Goal: Task Accomplishment & Management: Manage account settings

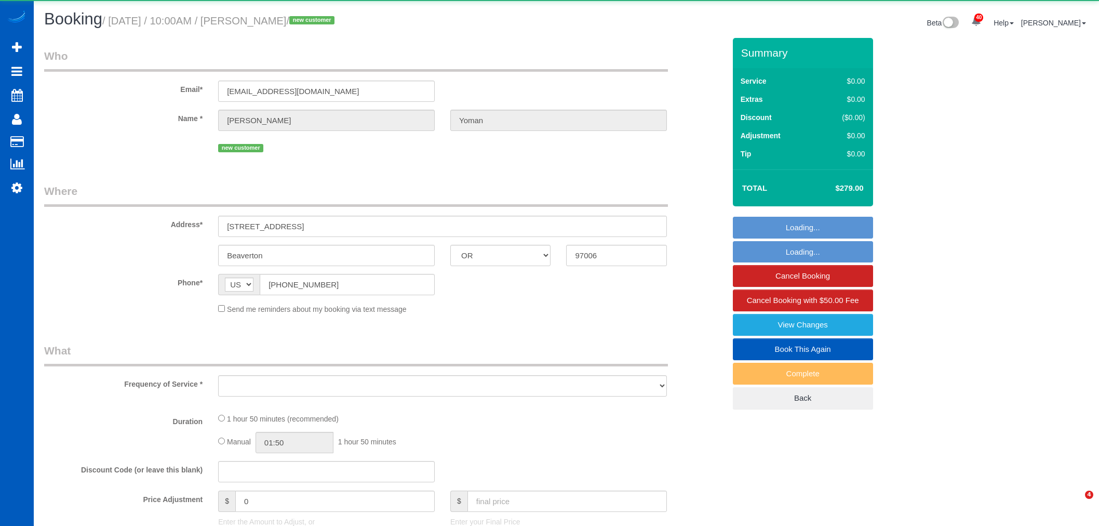
select select "OR"
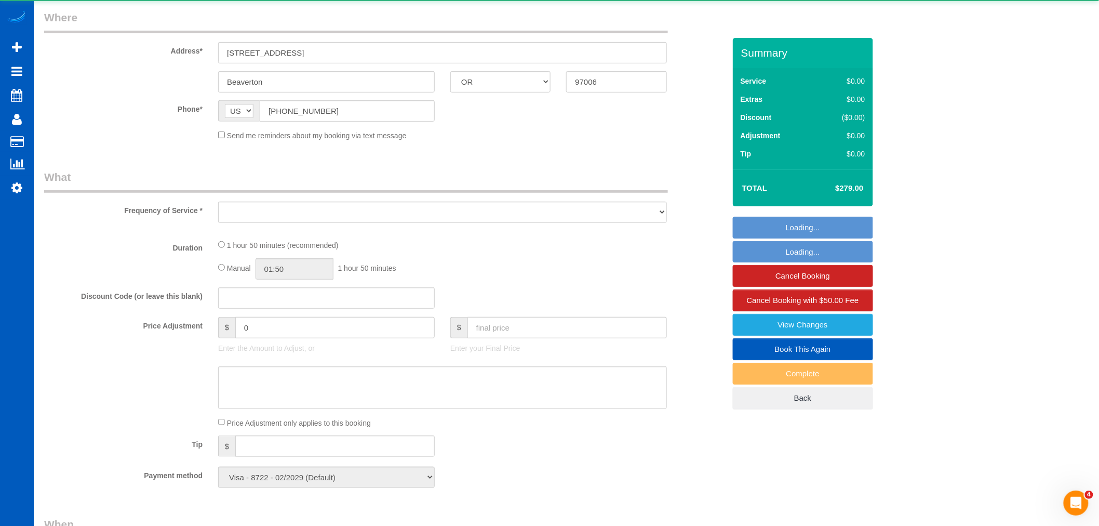
select select "object:14968"
select select "199"
select select "1001"
select select "3"
select select "2"
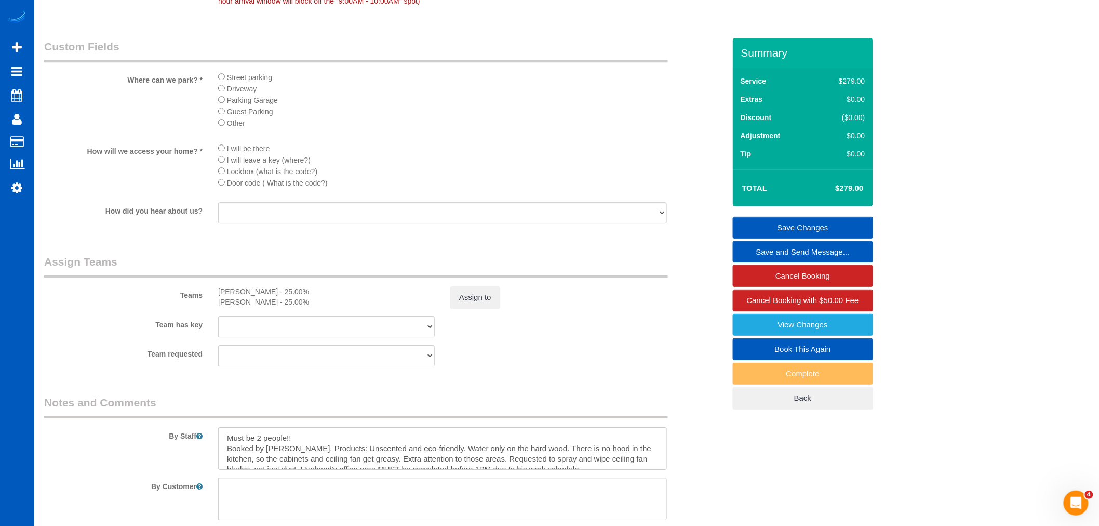
scroll to position [1212, 0]
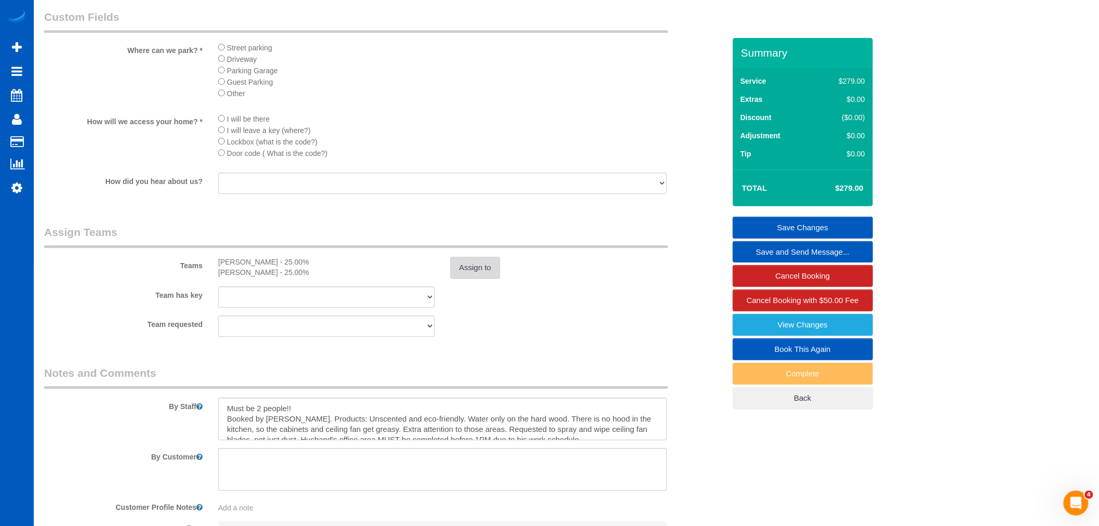
click at [454, 277] on button "Assign to" at bounding box center [475, 268] width 50 height 22
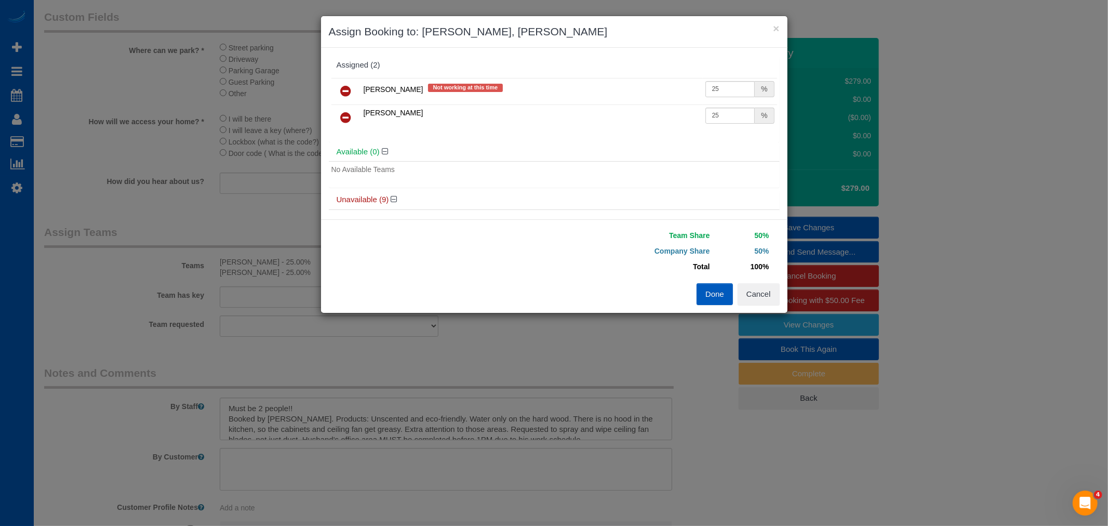
click at [348, 85] on icon at bounding box center [346, 91] width 11 height 12
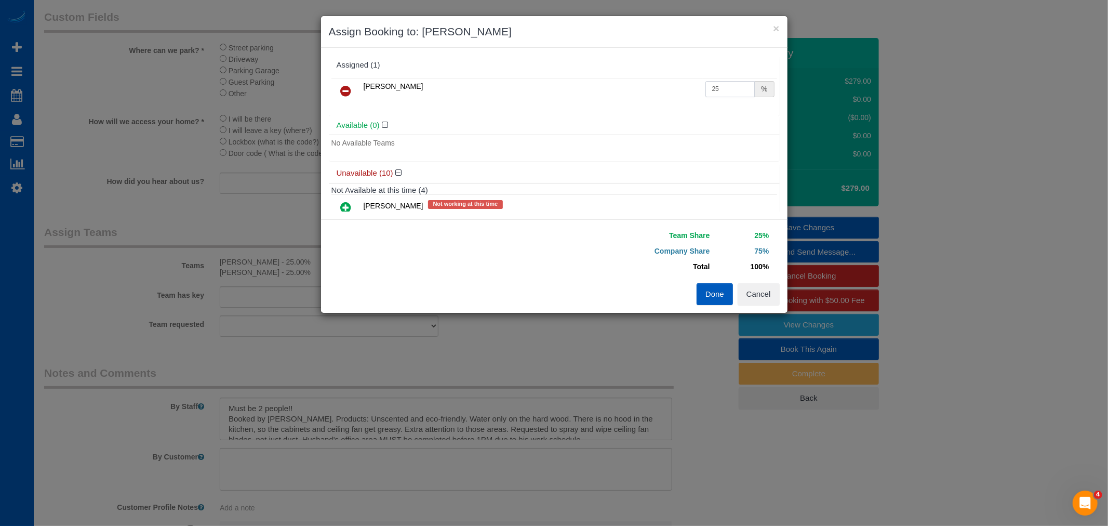
drag, startPoint x: 729, startPoint y: 91, endPoint x: 605, endPoint y: 86, distance: 123.8
click at [605, 86] on tr "Luiza Maksymova 25 %" at bounding box center [555, 91] width 446 height 26
type input "55"
click at [714, 296] on button "Done" at bounding box center [715, 294] width 36 height 22
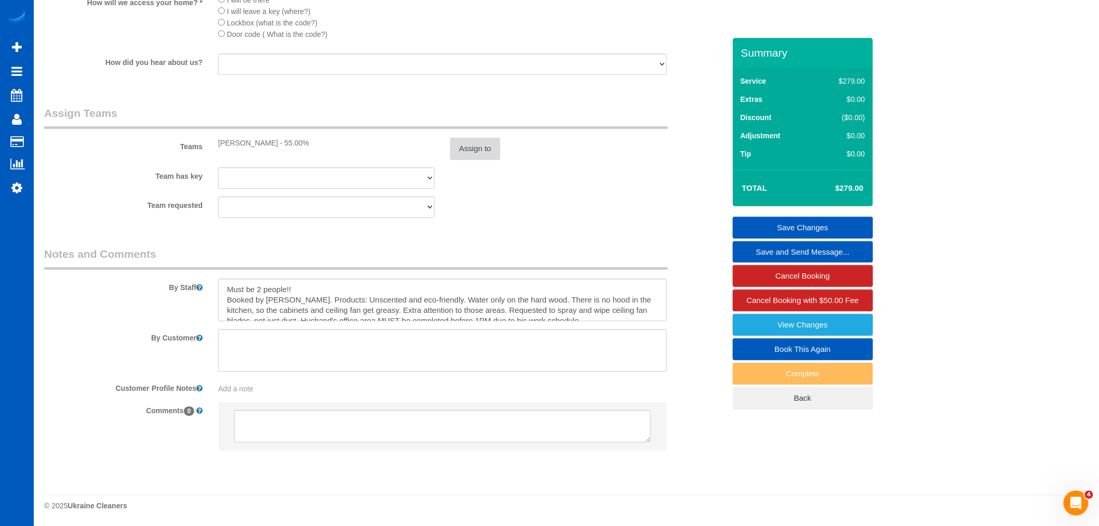
scroll to position [10, 0]
click at [806, 215] on div "Summary Service $279.00 Extras $0.00 Discount ($0.00) Adjustment $0.00 Tip $0.00" at bounding box center [803, 234] width 140 height 392
click at [792, 224] on link "Save Changes" at bounding box center [803, 228] width 140 height 22
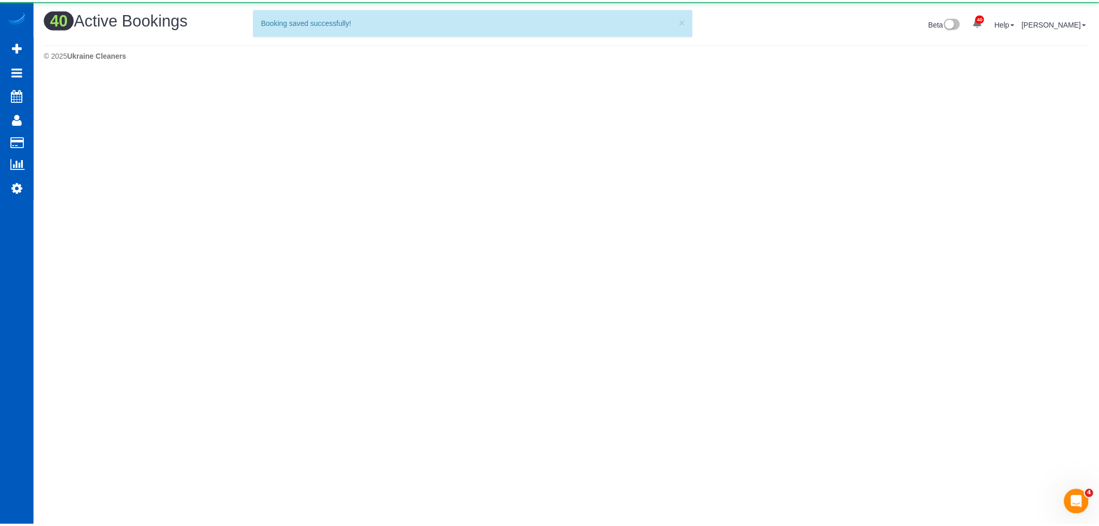
scroll to position [0, 0]
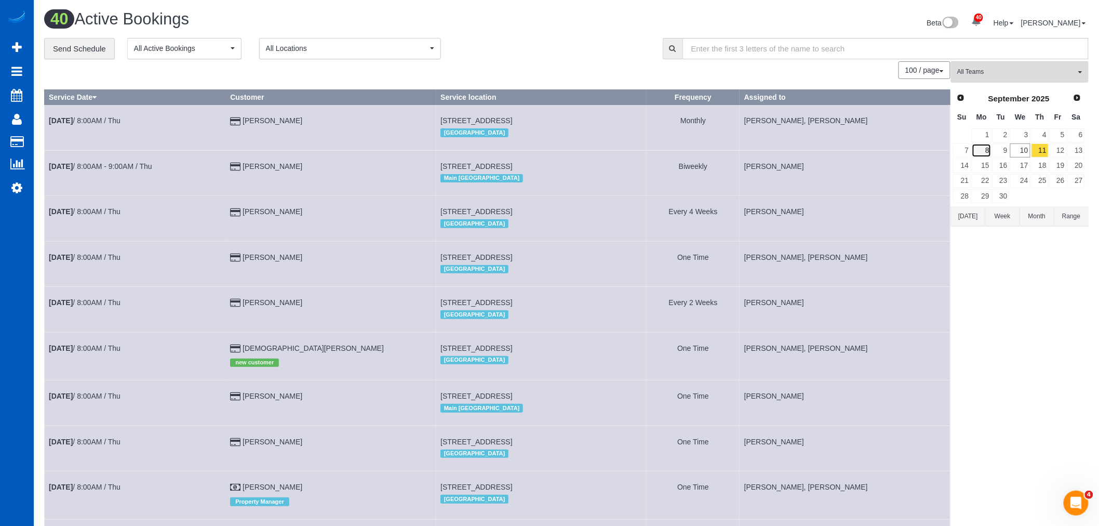
click at [986, 148] on link "8" at bounding box center [981, 150] width 19 height 14
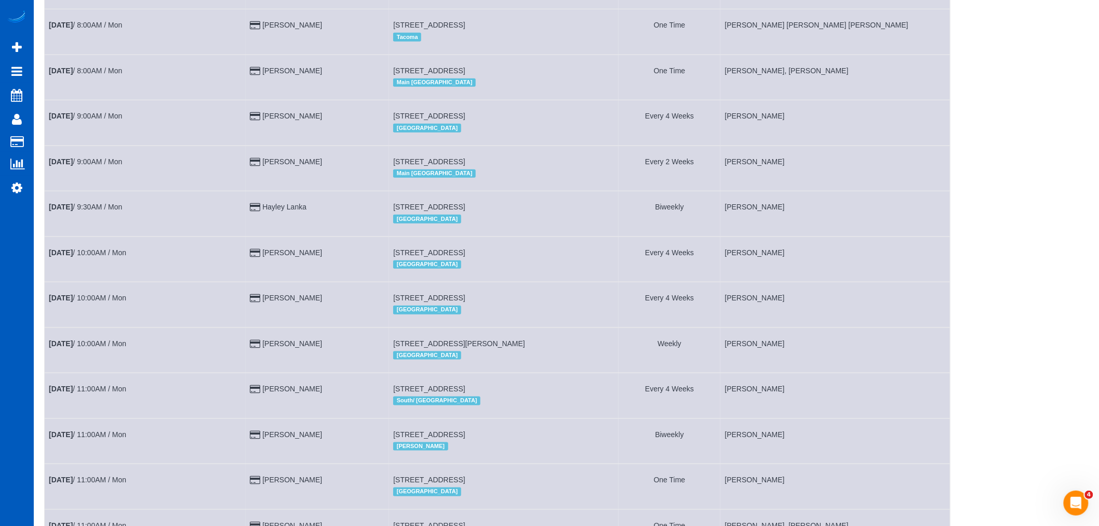
scroll to position [288, 0]
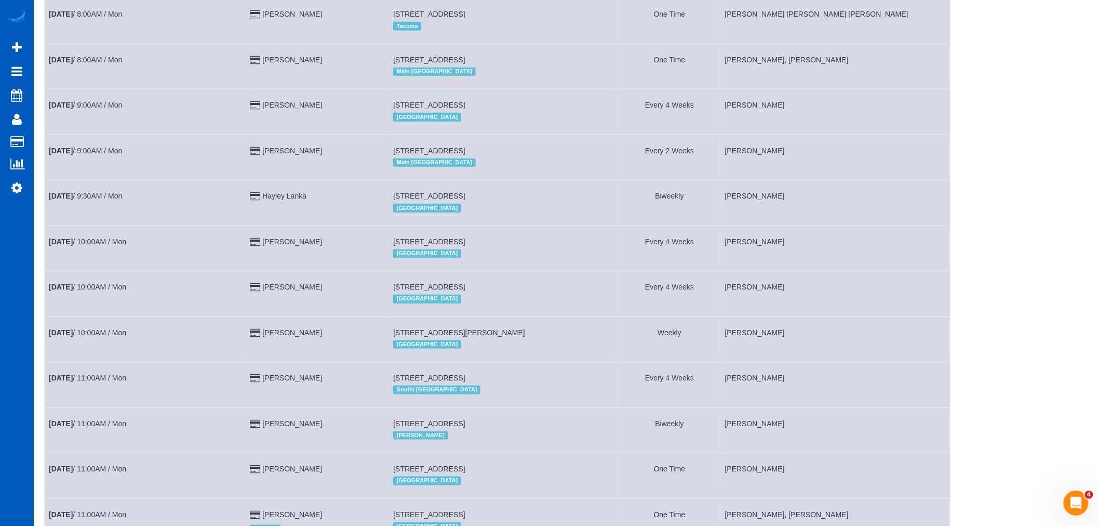
click at [61, 59] on td "Sep 8th / 8:00AM / Mon" at bounding box center [145, 66] width 201 height 45
click at [59, 60] on b "Sep 8th" at bounding box center [61, 60] width 24 height 8
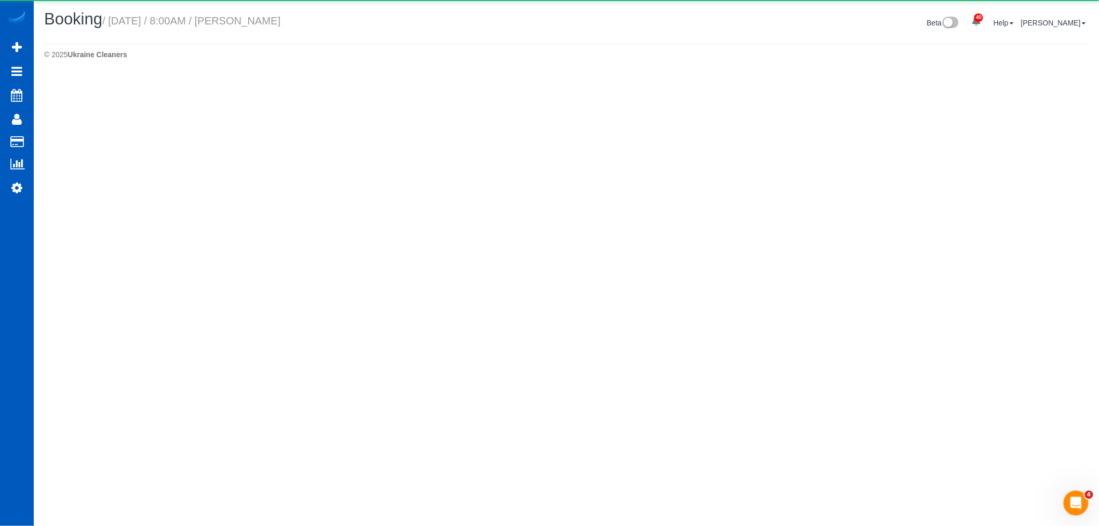
select select "WA"
select select "199"
select select "number:8"
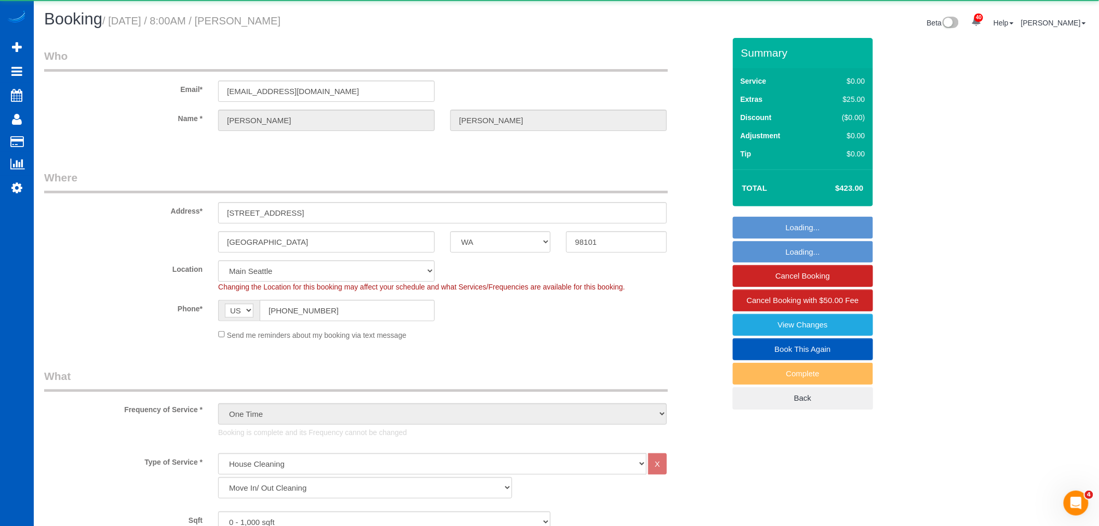
select select "object:17125"
select select "spot37"
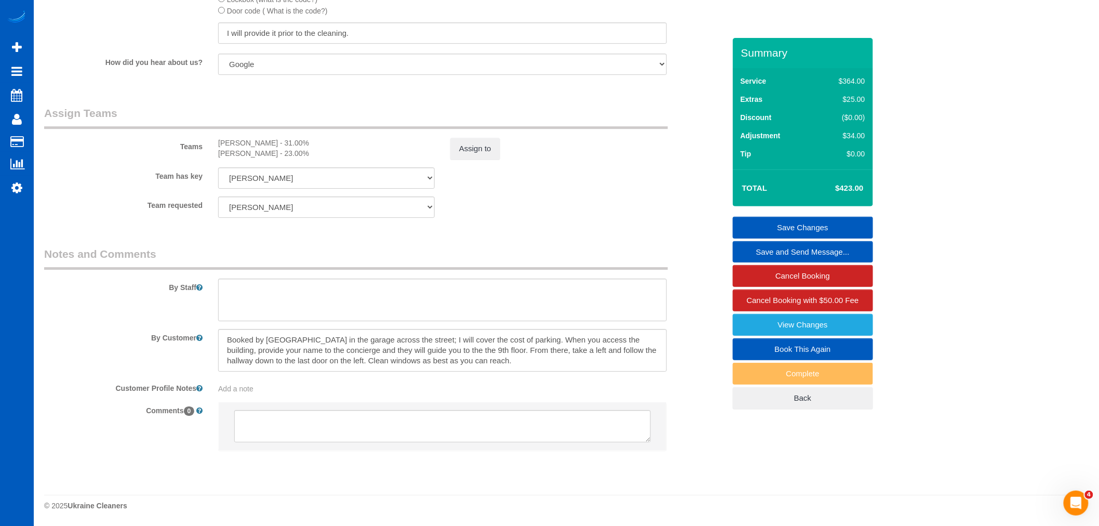
scroll to position [1311, 0]
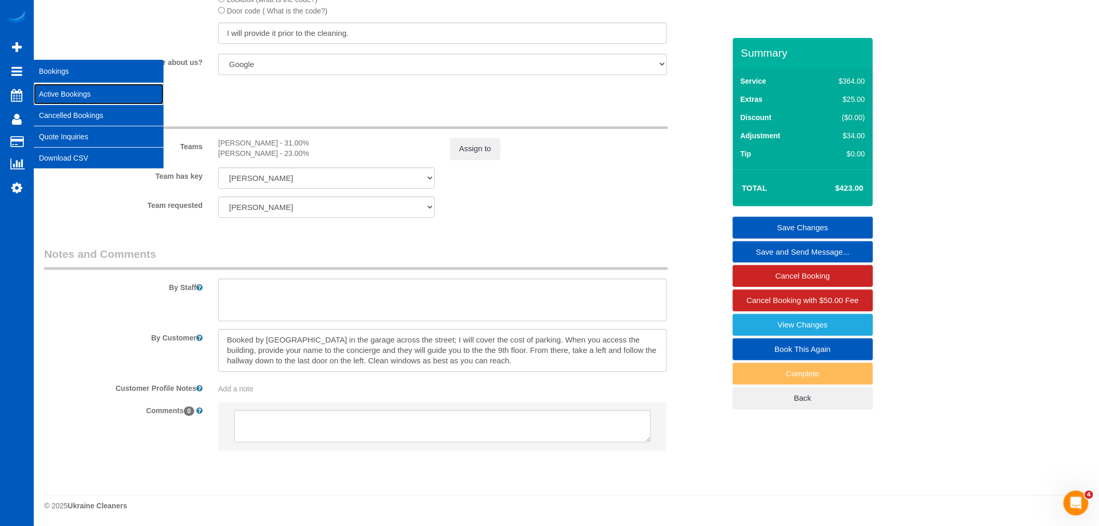
click at [70, 96] on link "Active Bookings" at bounding box center [99, 94] width 130 height 21
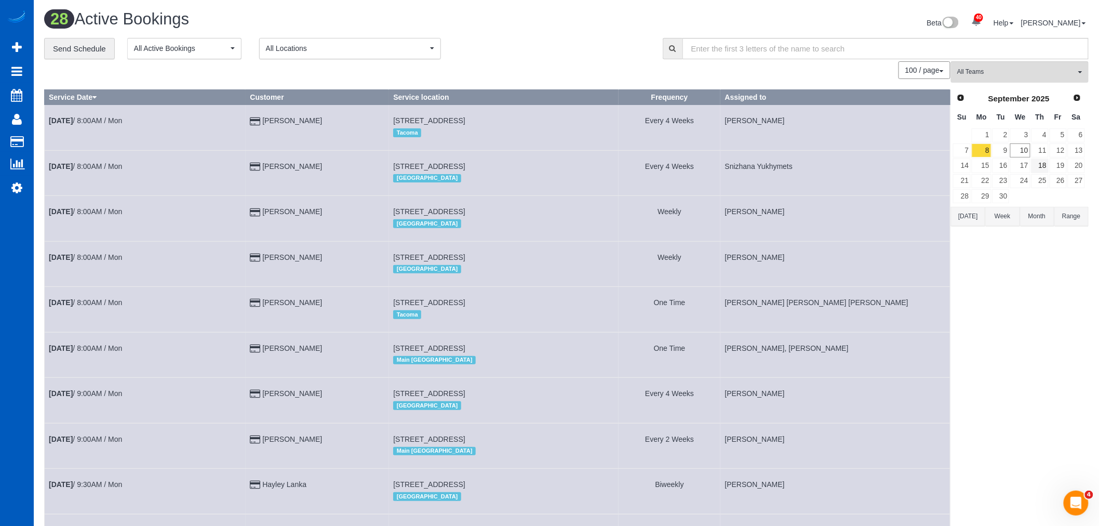
click at [1041, 158] on td "18" at bounding box center [1040, 165] width 18 height 15
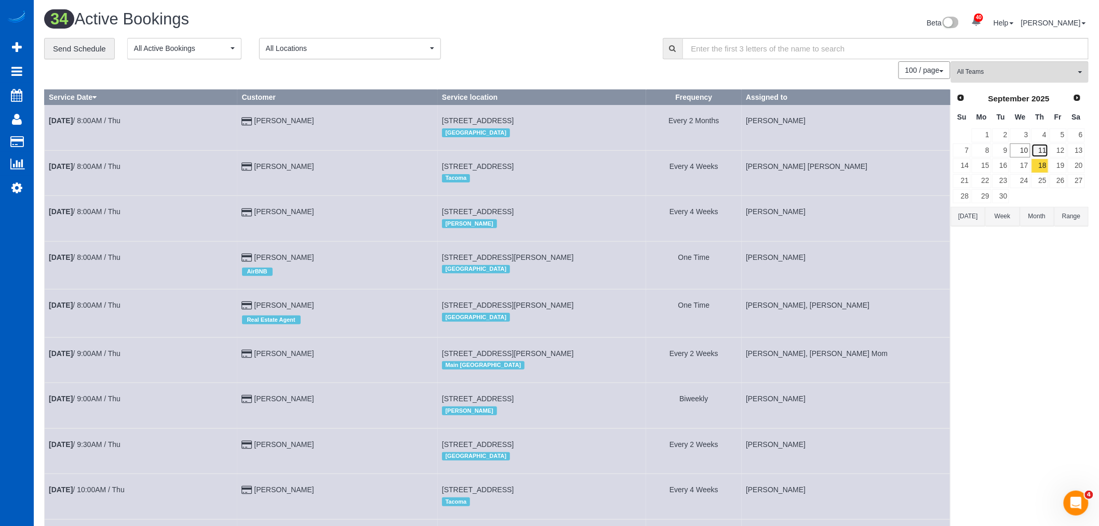
click at [1038, 153] on link "11" at bounding box center [1040, 150] width 17 height 14
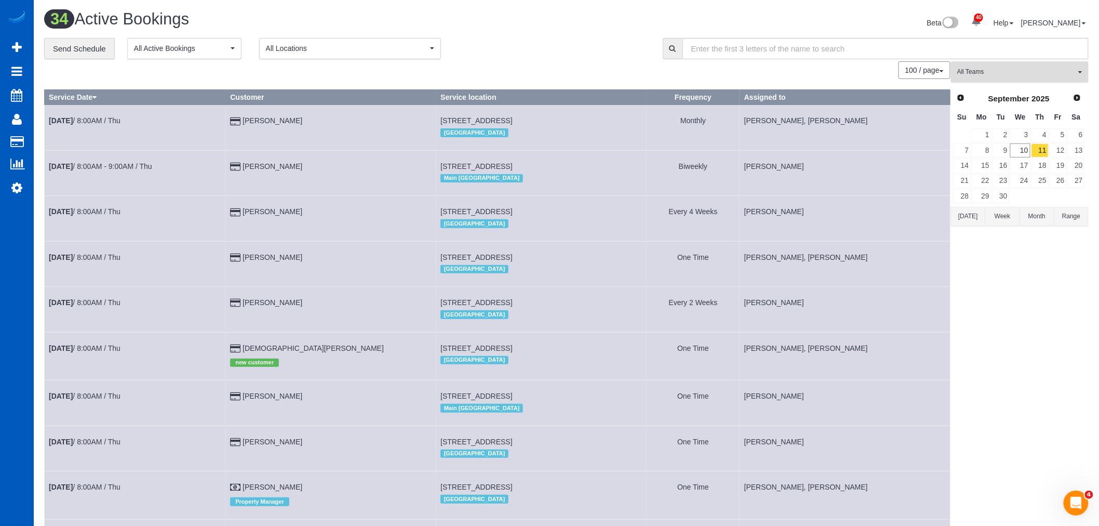
click at [1015, 73] on span "All Teams" at bounding box center [1017, 72] width 118 height 9
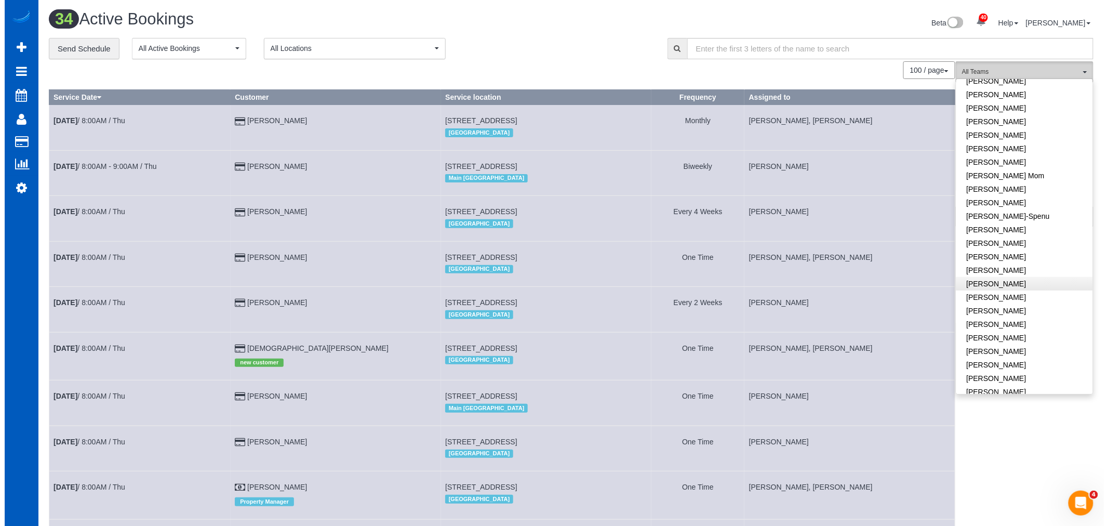
scroll to position [173, 0]
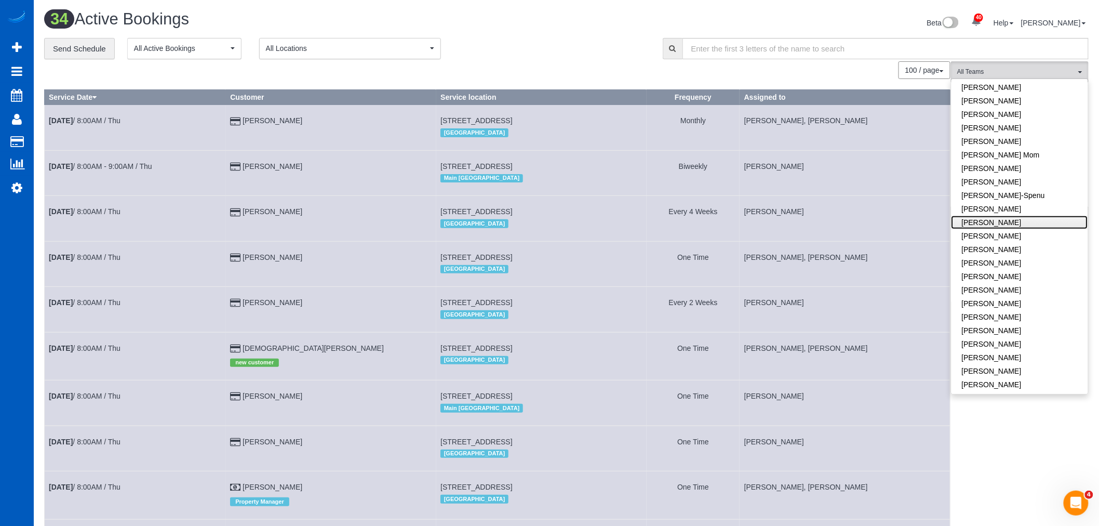
click at [1004, 220] on link "Ivanna Markintovych" at bounding box center [1020, 223] width 137 height 14
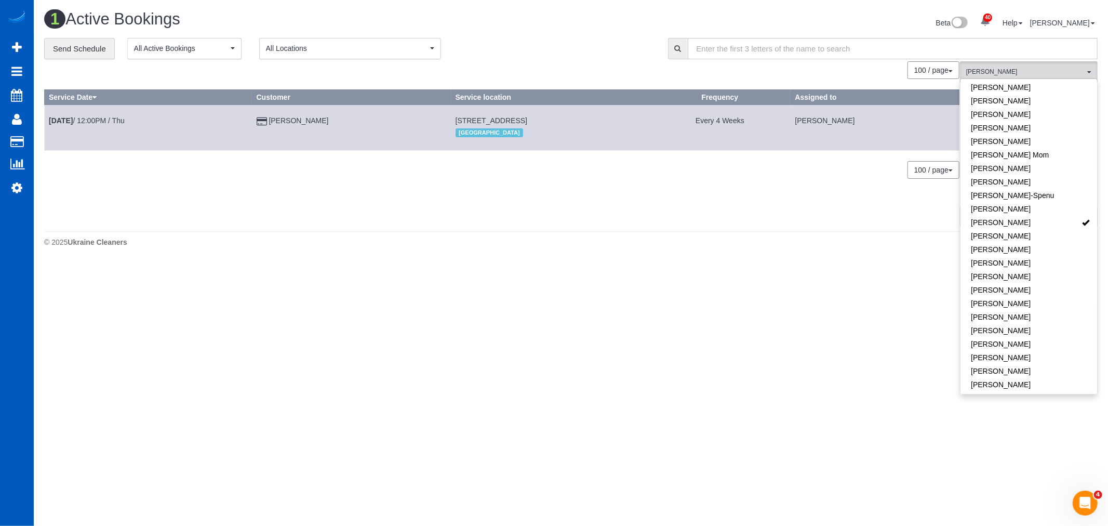
click at [432, 282] on body "40 Beta Your Notifications You have 0 alerts × You have 1 to charge for 09/09/2…" at bounding box center [554, 263] width 1108 height 526
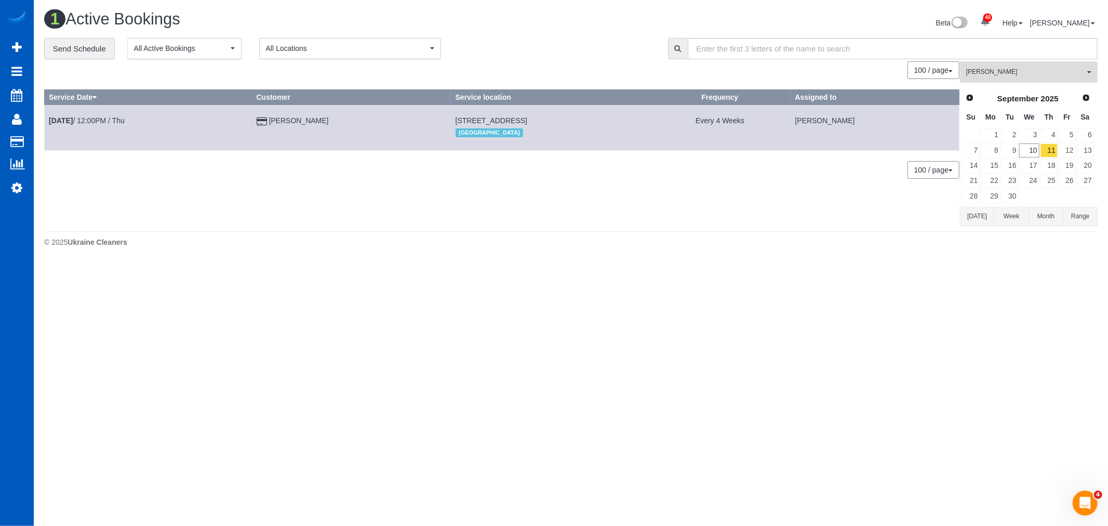
click at [1006, 73] on span "Ivanna Markintovych" at bounding box center [1025, 72] width 118 height 9
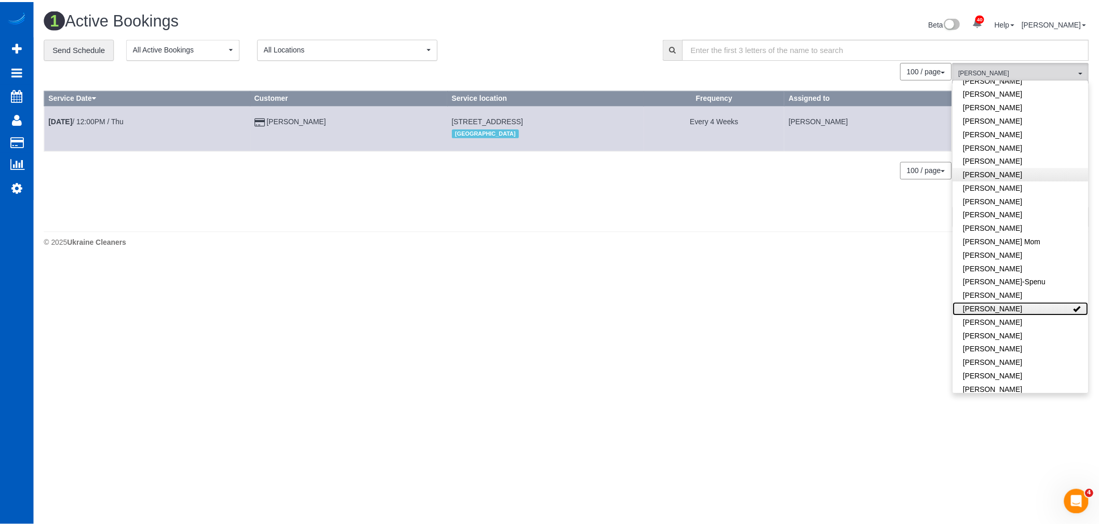
scroll to position [0, 0]
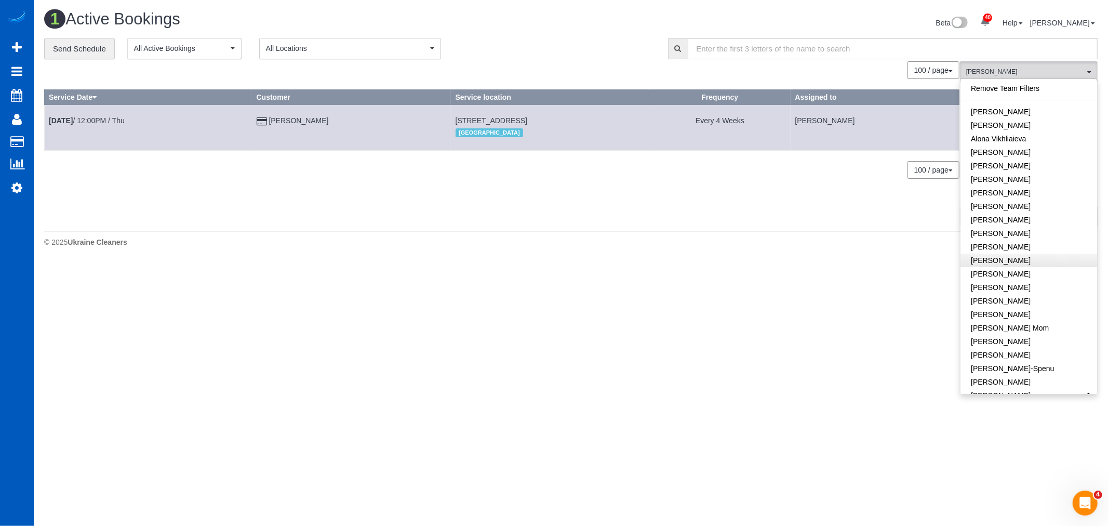
click at [989, 91] on link "Remove Team Filters" at bounding box center [1029, 89] width 137 height 14
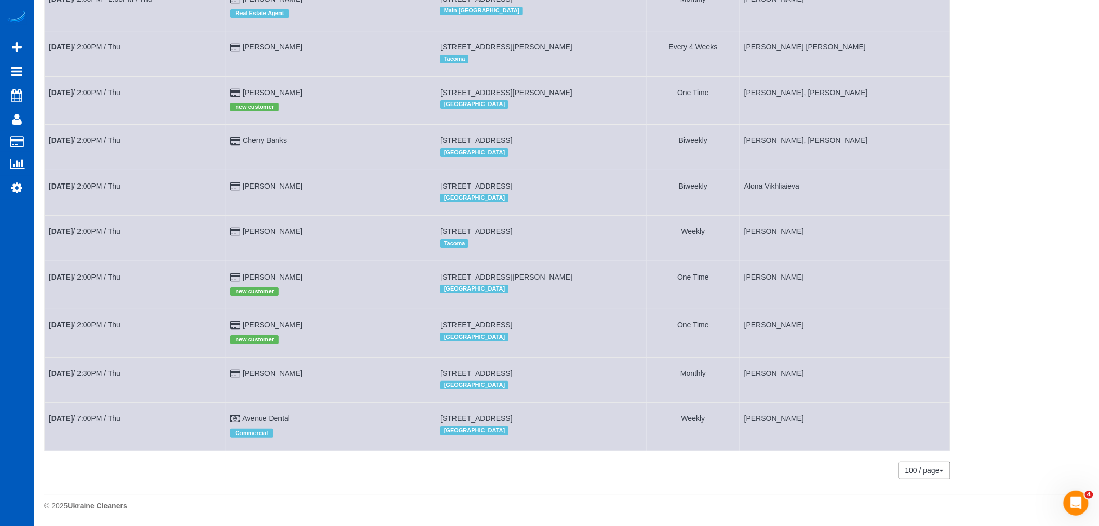
scroll to position [1556, 0]
click at [89, 273] on link "Sep 11th / 2:00PM / Thu" at bounding box center [85, 277] width 72 height 8
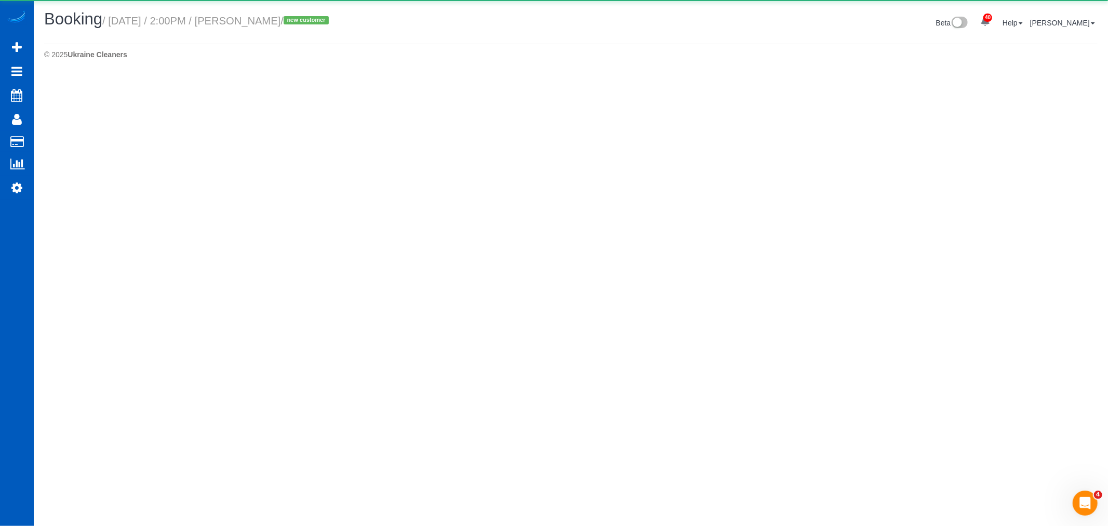
select select "CO"
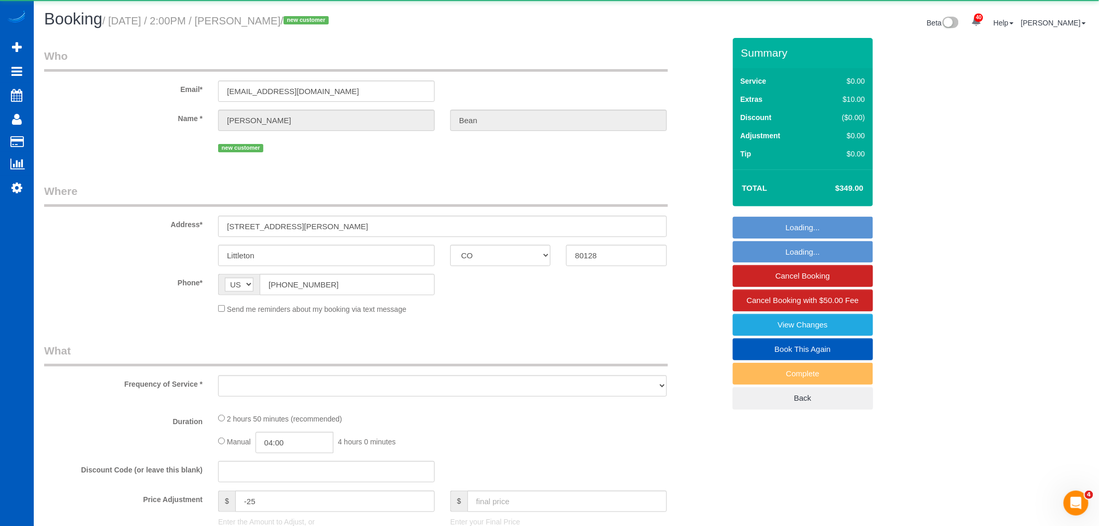
select select "object:20588"
select select "string:fspay-8b9a3e9e-c993-4362-9413-11f66bbab768"
select select "199"
select select "spot45"
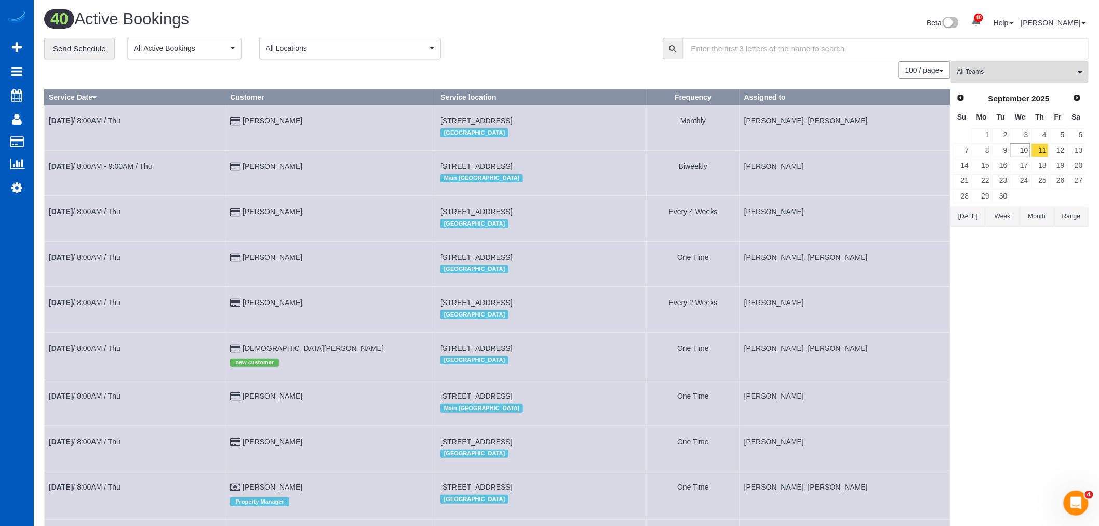
click at [996, 76] on span "All Teams" at bounding box center [1017, 72] width 118 height 9
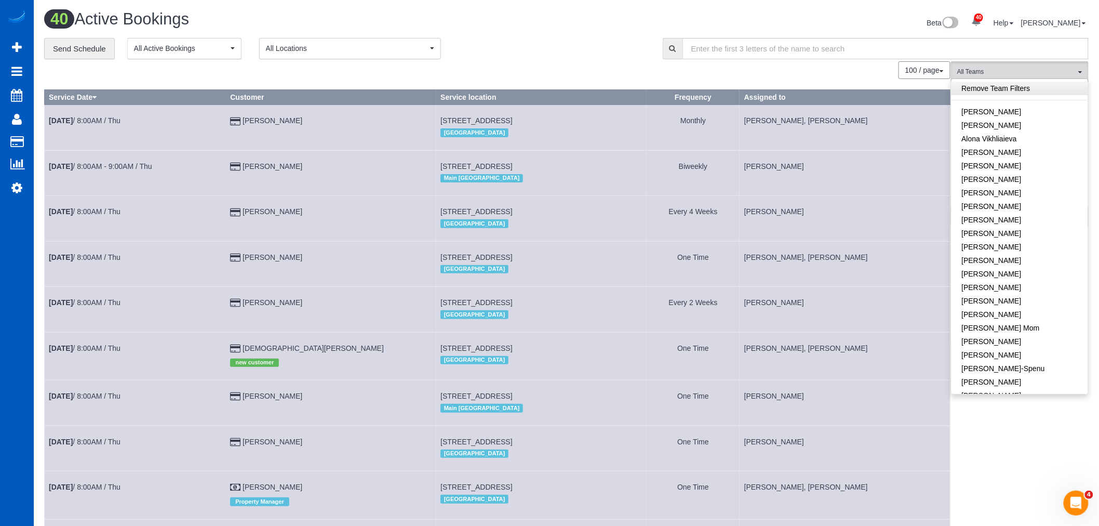
click at [993, 83] on link "Remove Team Filters" at bounding box center [1020, 89] width 137 height 14
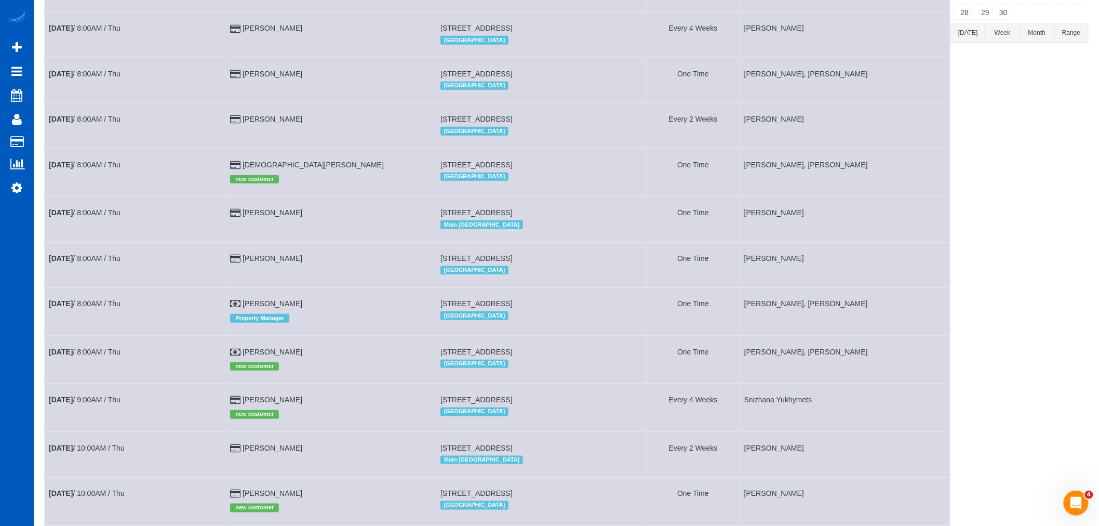
scroll to position [0, 0]
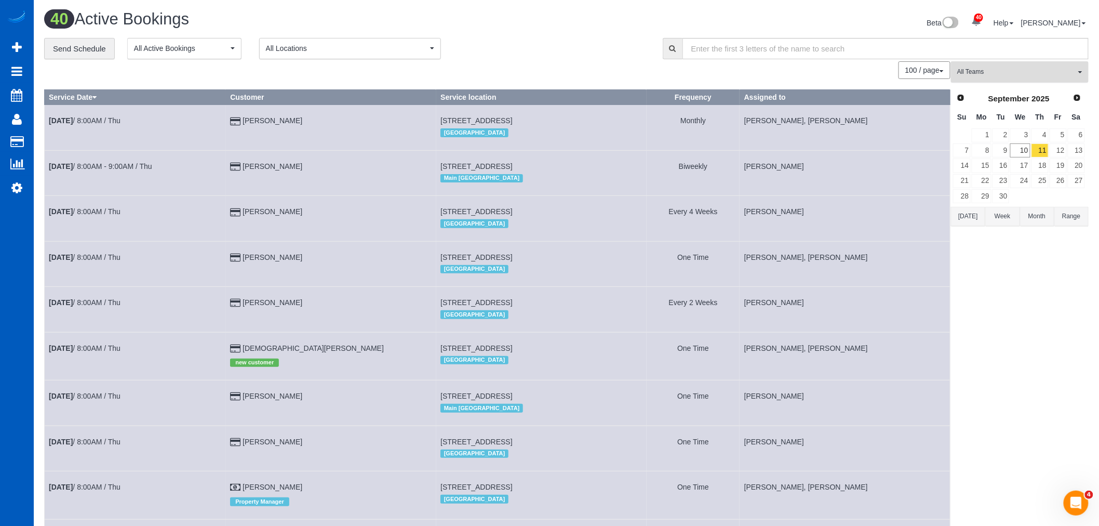
click at [1002, 80] on button "All Teams" at bounding box center [1020, 71] width 138 height 21
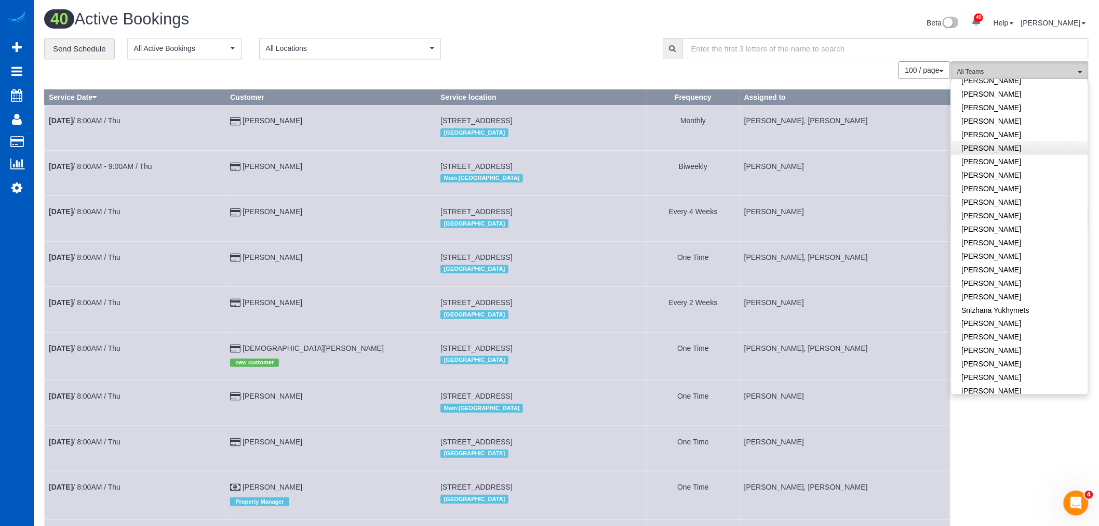
scroll to position [631, 0]
click at [993, 268] on link "Tamara Serdechna" at bounding box center [1020, 275] width 137 height 14
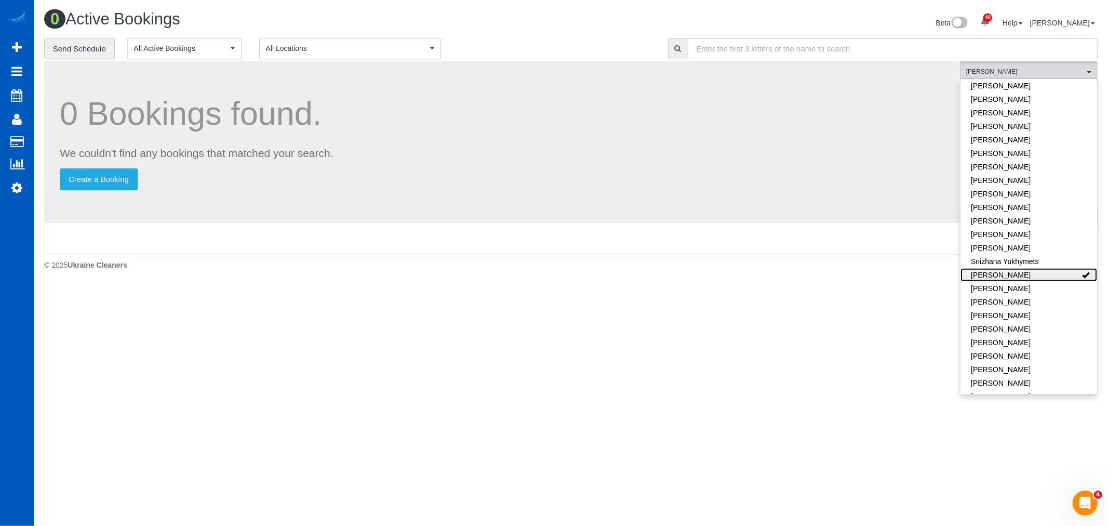
click at [993, 268] on link "Tamara Serdechna" at bounding box center [1029, 275] width 137 height 14
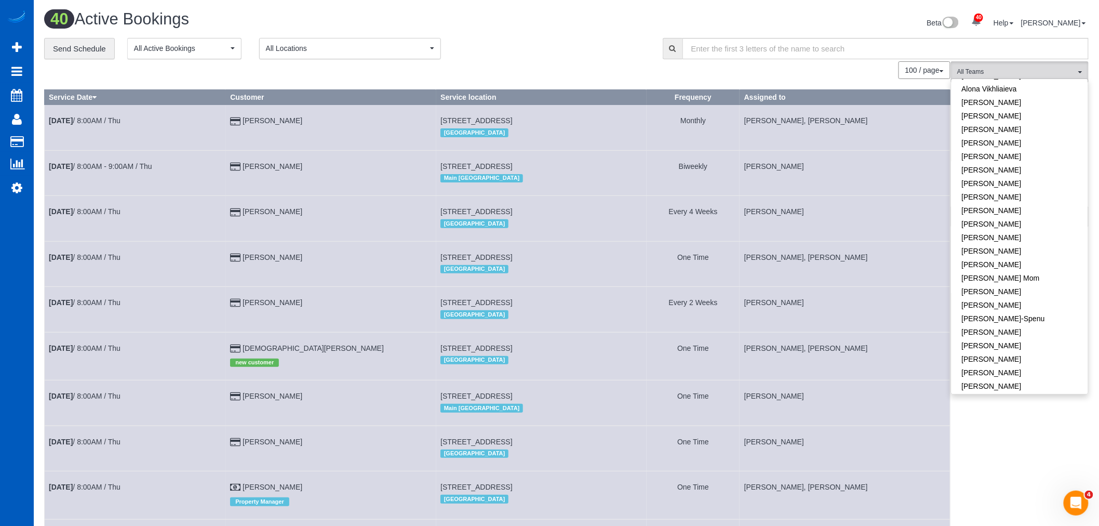
scroll to position [115, 0]
click at [990, 282] on link "Ivanna Markintovych" at bounding box center [1020, 280] width 137 height 14
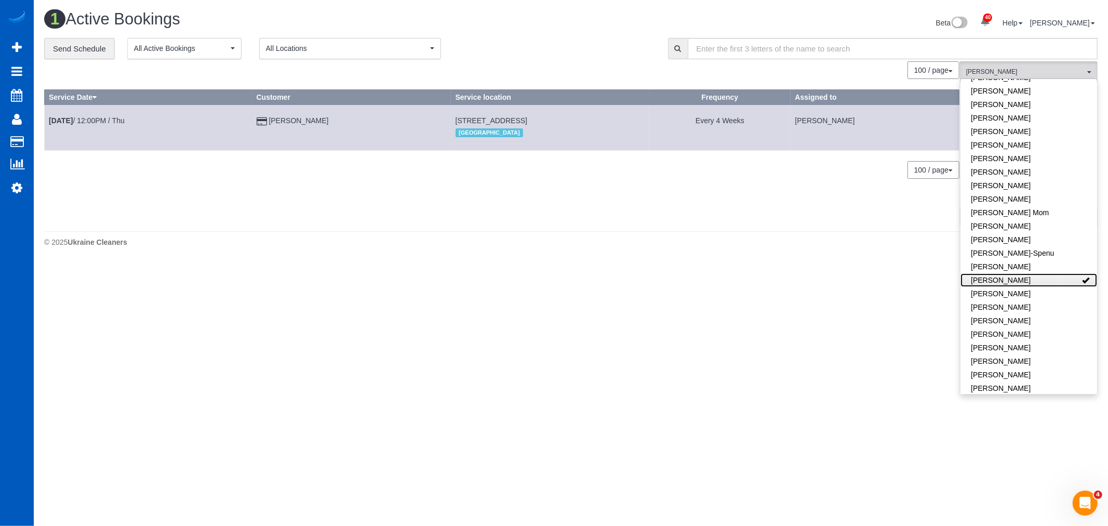
click at [990, 282] on link "Ivanna Markintovych" at bounding box center [1029, 280] width 137 height 14
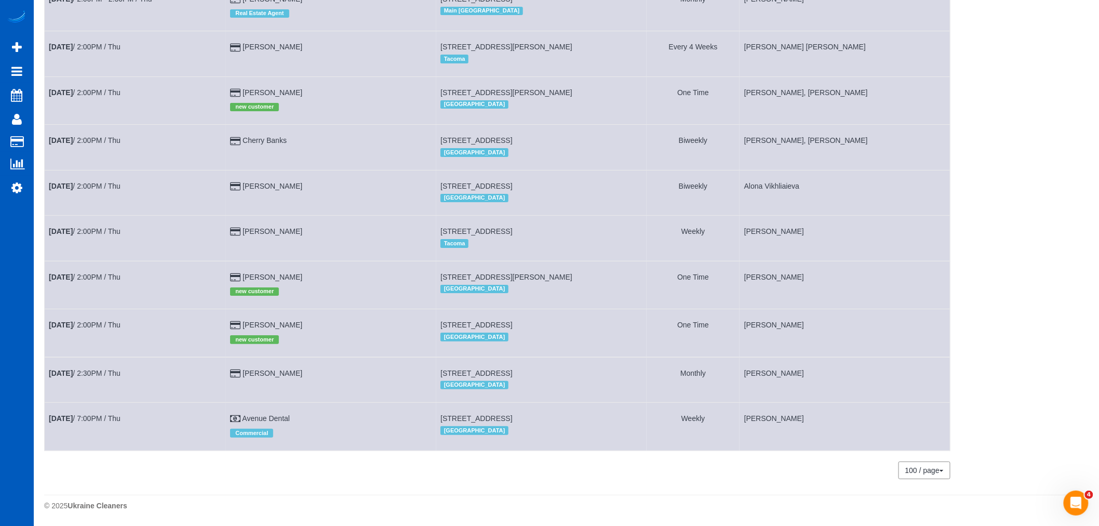
scroll to position [1556, 0]
drag, startPoint x: 401, startPoint y: 272, endPoint x: 573, endPoint y: 272, distance: 172.0
click at [573, 272] on td "9518 W San Juan Cir Unit 304, Littleton, CO 80128 Denver" at bounding box center [541, 285] width 210 height 48
click at [81, 273] on link "Sep 11th / 2:00PM / Thu" at bounding box center [85, 277] width 72 height 8
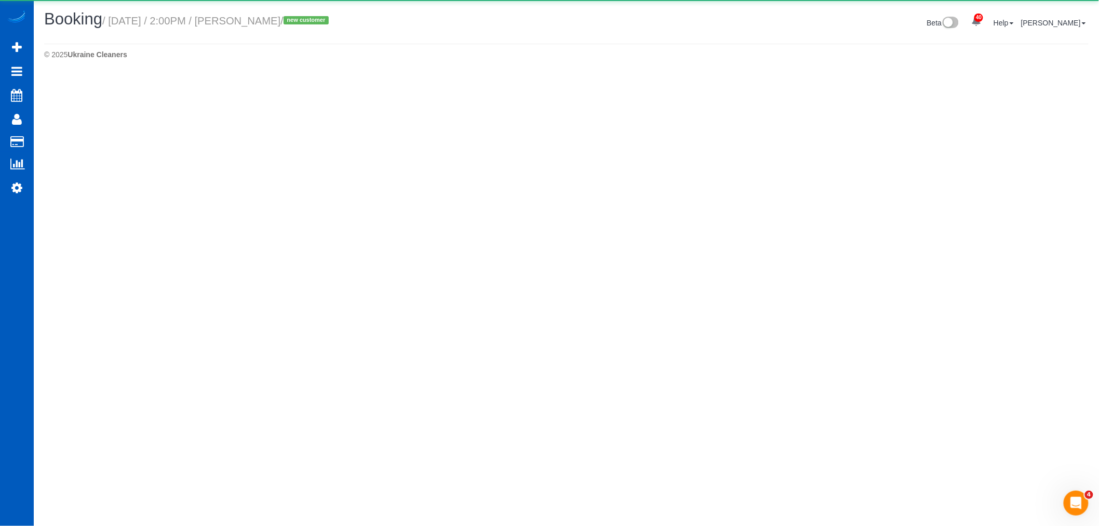
select select "CO"
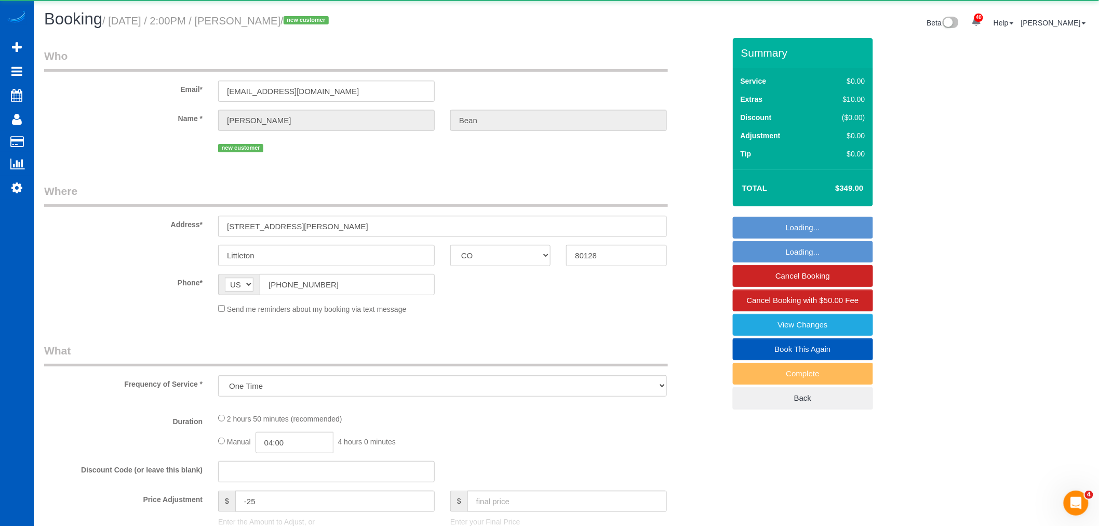
select select "object:23756"
select select "199"
select select "spot59"
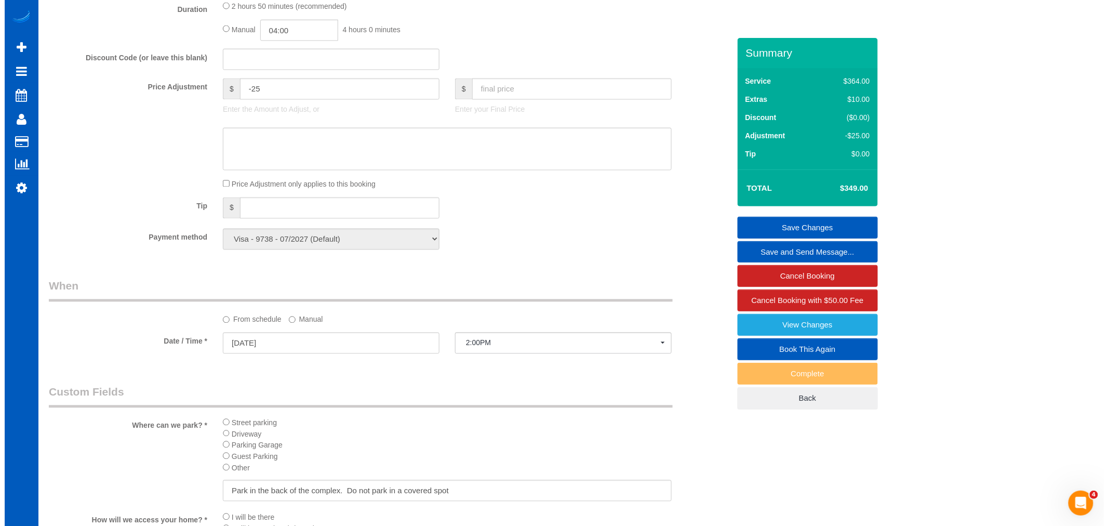
scroll to position [1097, 0]
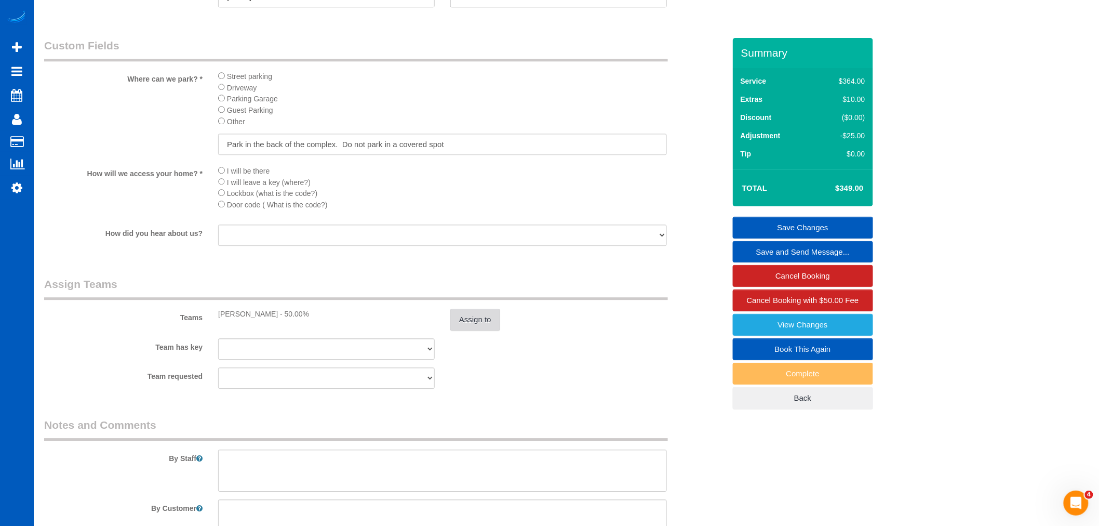
click at [474, 327] on button "Assign to" at bounding box center [475, 320] width 50 height 22
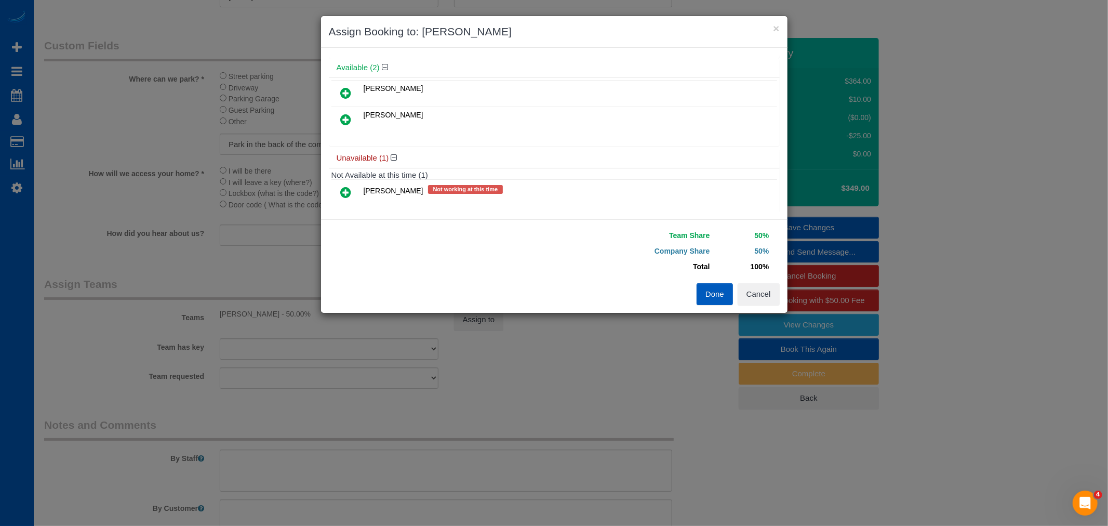
scroll to position [0, 0]
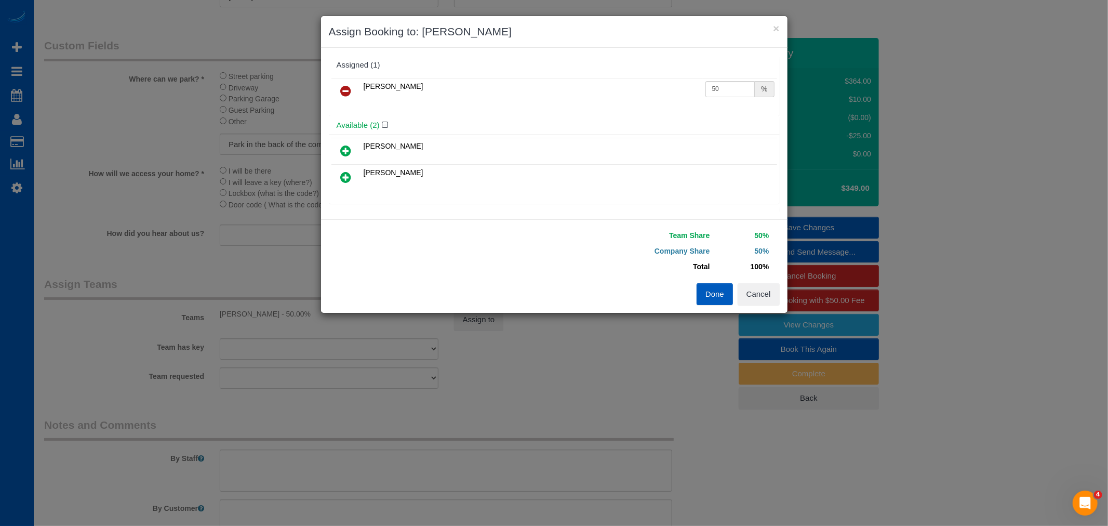
click at [352, 87] on link at bounding box center [346, 91] width 24 height 21
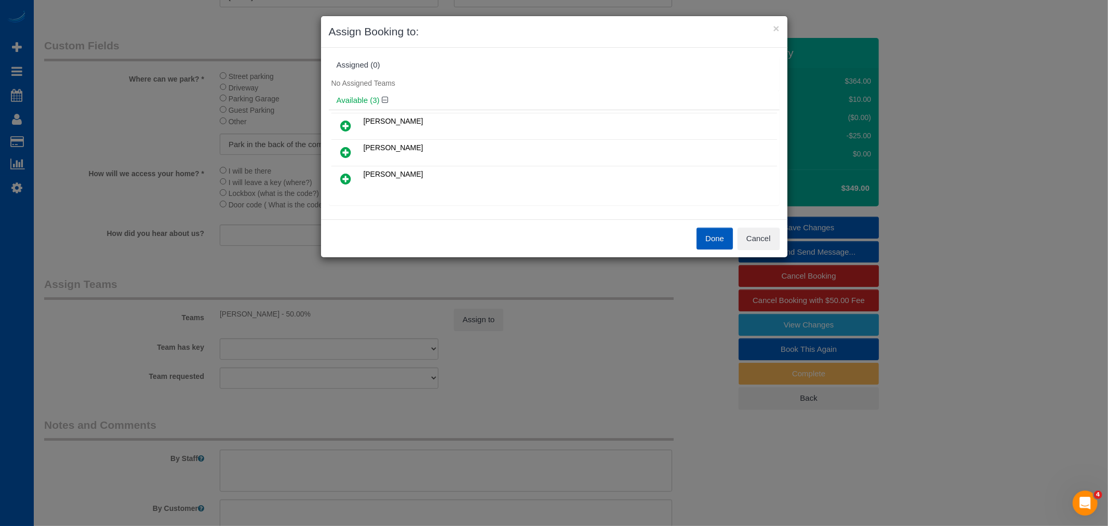
click at [349, 148] on icon at bounding box center [346, 152] width 11 height 12
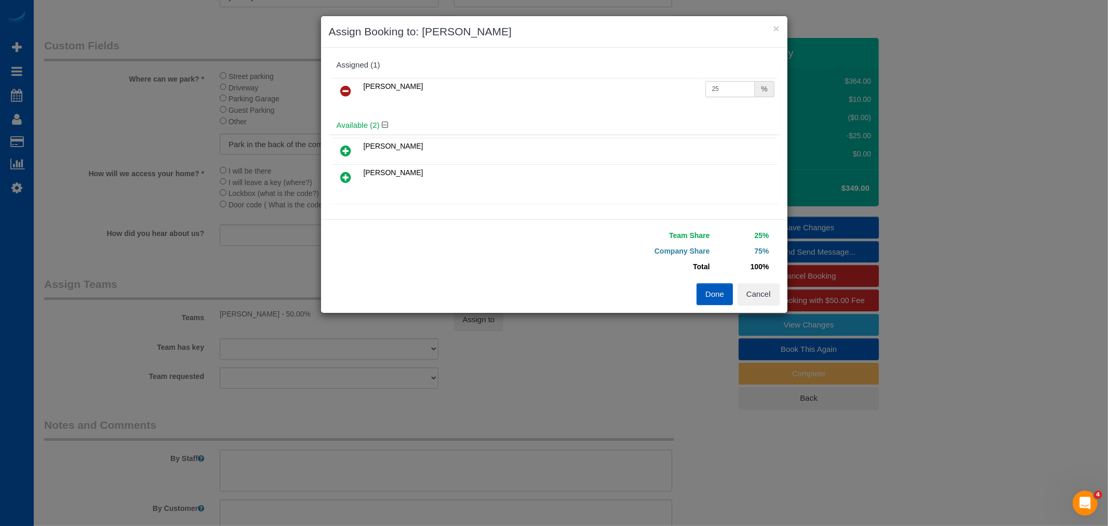
drag, startPoint x: 721, startPoint y: 88, endPoint x: 615, endPoint y: 105, distance: 107.3
click at [615, 105] on div "Natalia Dunn 25 %" at bounding box center [554, 95] width 451 height 41
type input "50"
click at [702, 286] on button "Done" at bounding box center [715, 294] width 36 height 22
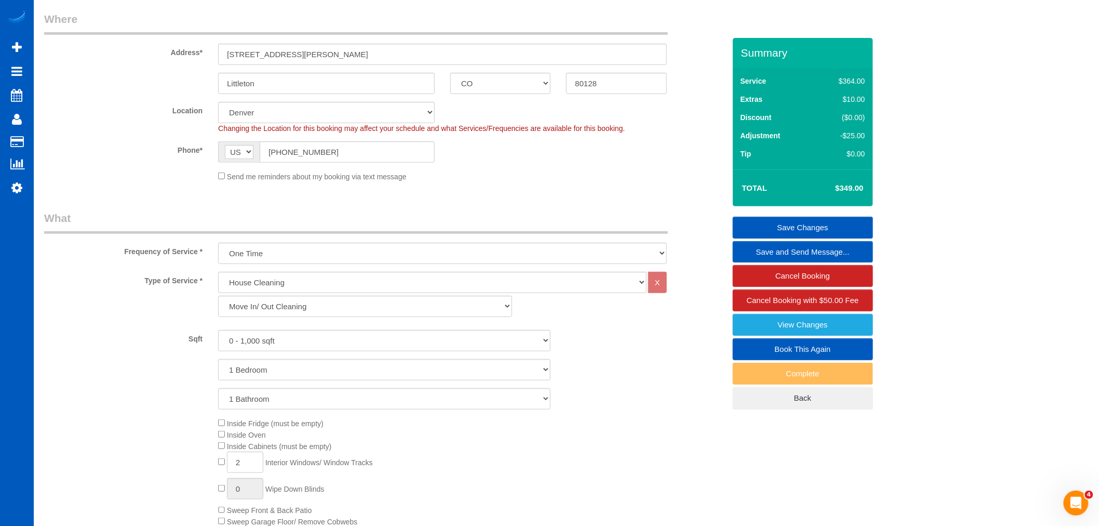
scroll to position [115, 0]
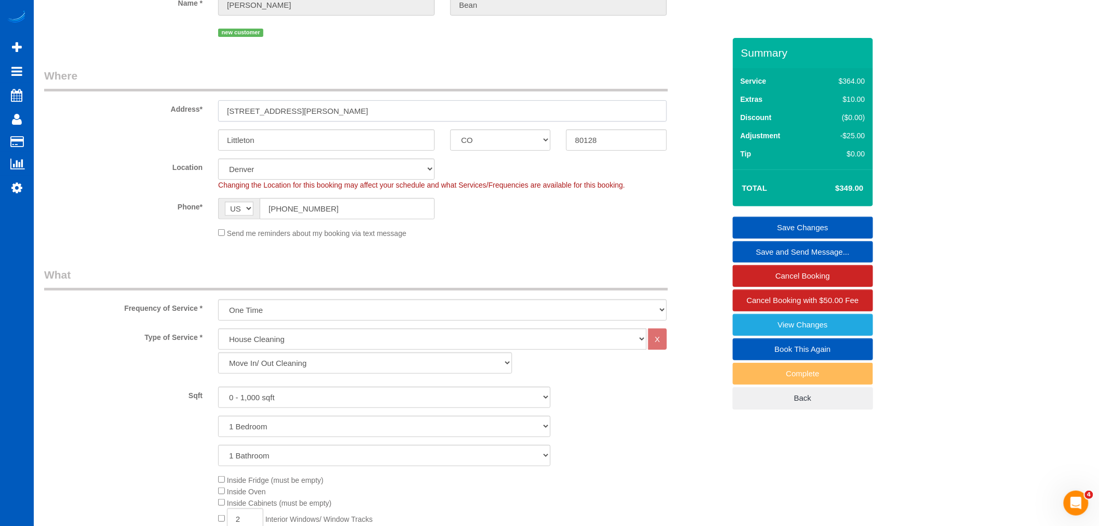
drag, startPoint x: 326, startPoint y: 108, endPoint x: 226, endPoint y: 108, distance: 100.8
click at [226, 108] on input "9518 w san juan cir unit 304" at bounding box center [442, 110] width 449 height 21
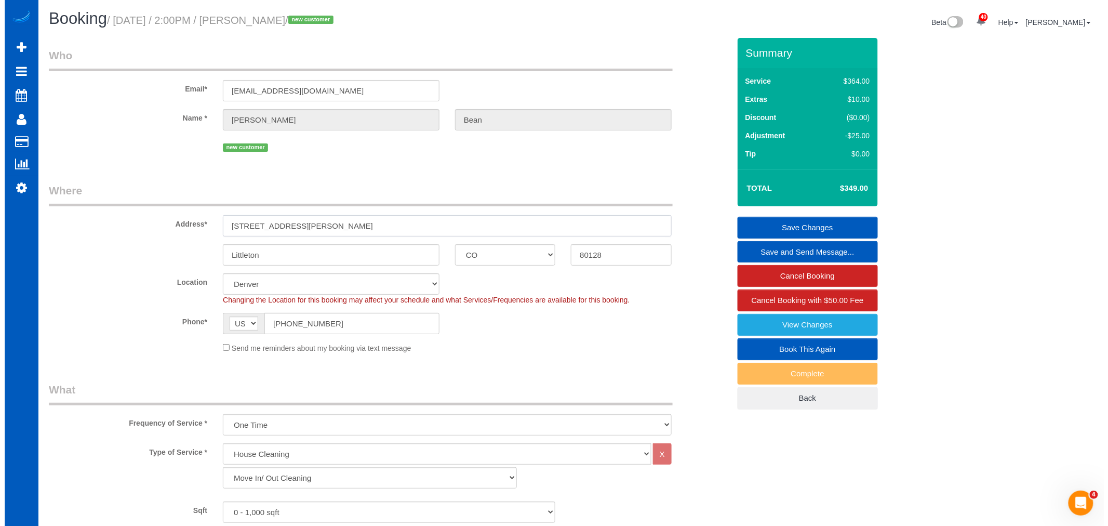
scroll to position [0, 0]
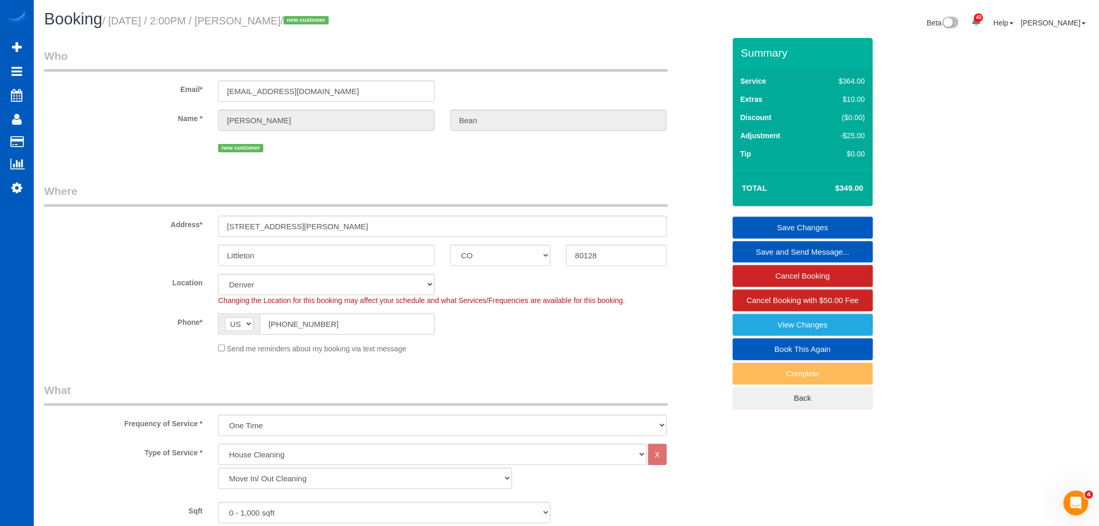
click at [810, 224] on link "Save Changes" at bounding box center [803, 228] width 140 height 22
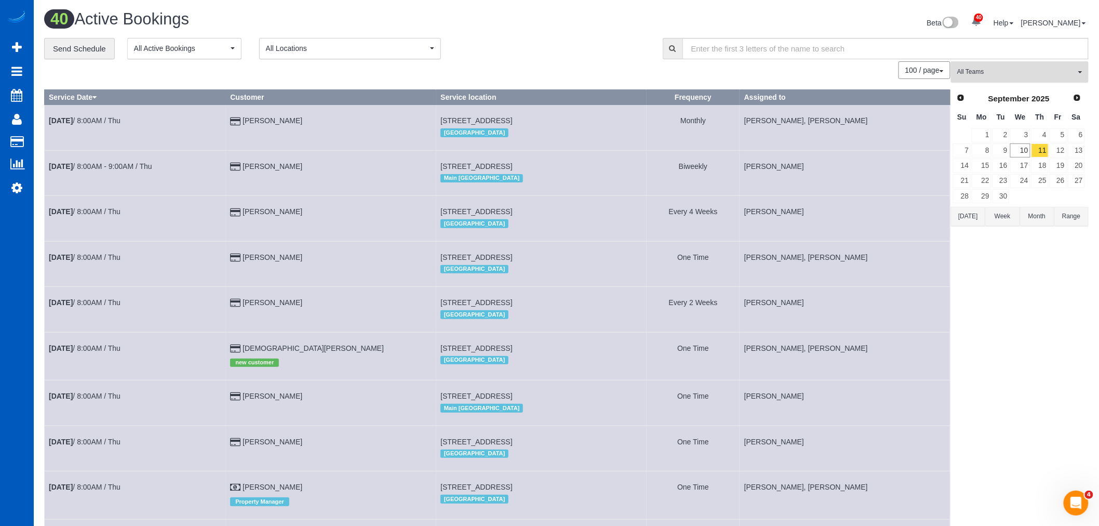
click at [1003, 70] on span "All Teams" at bounding box center [1017, 72] width 118 height 9
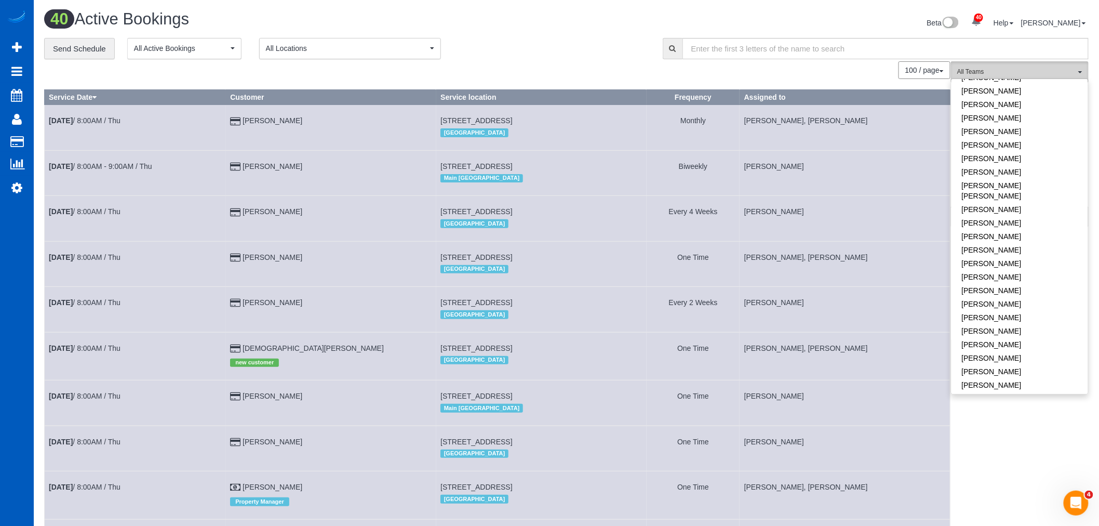
scroll to position [404, 0]
click at [996, 198] on link "Natalia Dunn" at bounding box center [1020, 205] width 137 height 14
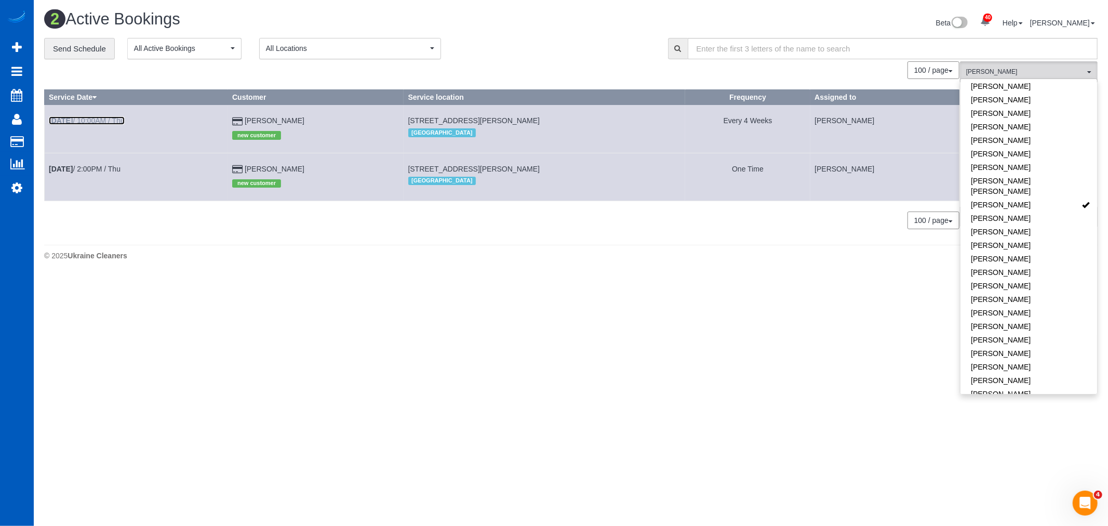
click at [73, 120] on b "Sep 11th" at bounding box center [61, 120] width 24 height 8
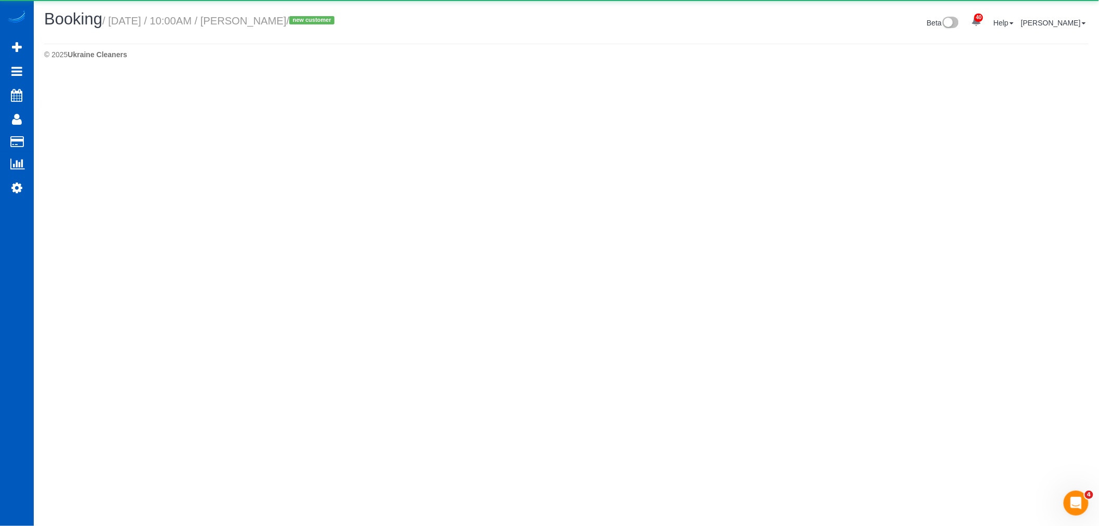
select select "CO"
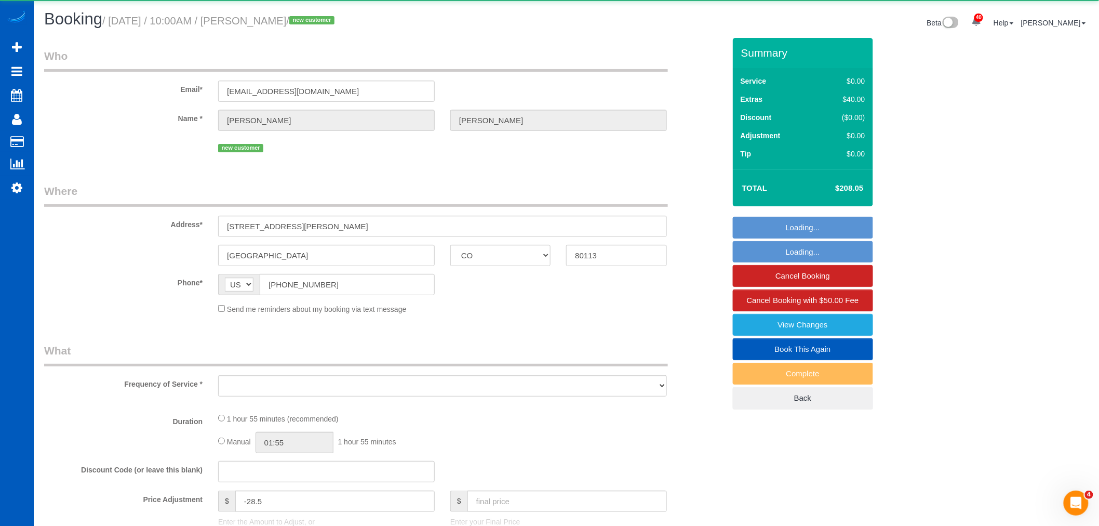
select select "object:25392"
select select "string:fspay-72fb48f8-995e-454d-898b-607330473a54"
select select "199"
select select "1501"
select select "2"
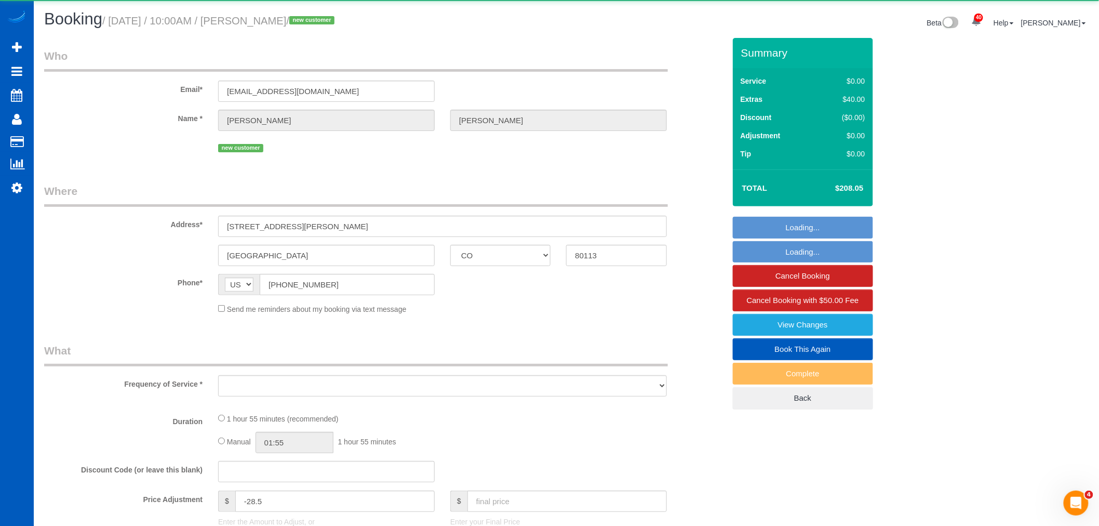
select select "2"
select select "spot66"
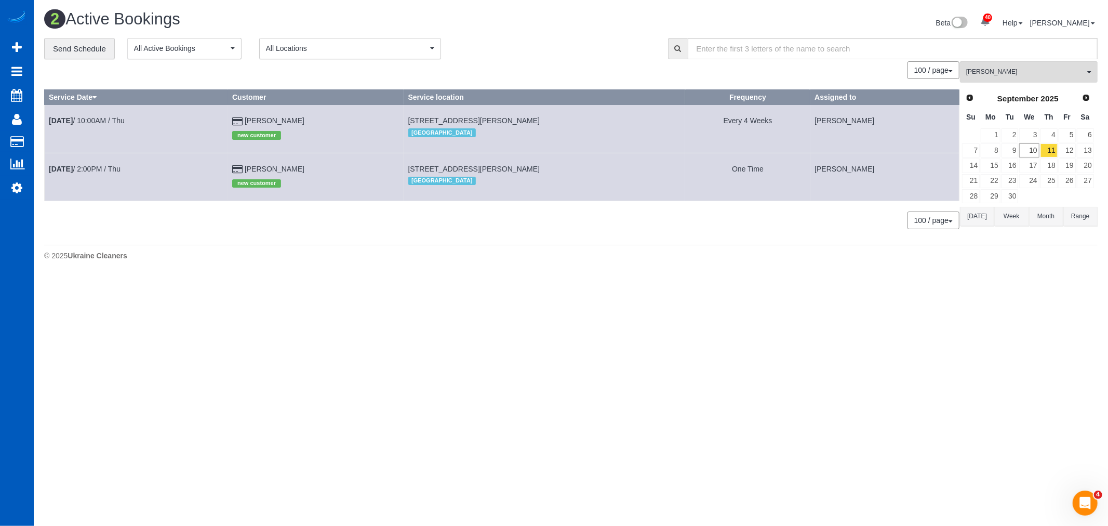
drag, startPoint x: 403, startPoint y: 120, endPoint x: 578, endPoint y: 117, distance: 174.6
click at [589, 117] on td "4000 S Sherman St, Englewood, CO 80113 Denver" at bounding box center [545, 129] width 282 height 48
drag, startPoint x: 407, startPoint y: 170, endPoint x: 603, endPoint y: 168, distance: 195.9
click at [603, 168] on td "9518 W San Juan Cir Unit 304, Littleton, CO 80128 Denver" at bounding box center [545, 177] width 282 height 48
copy span "9518 W San Juan Cir Unit 304, Littleton, CO 80128"
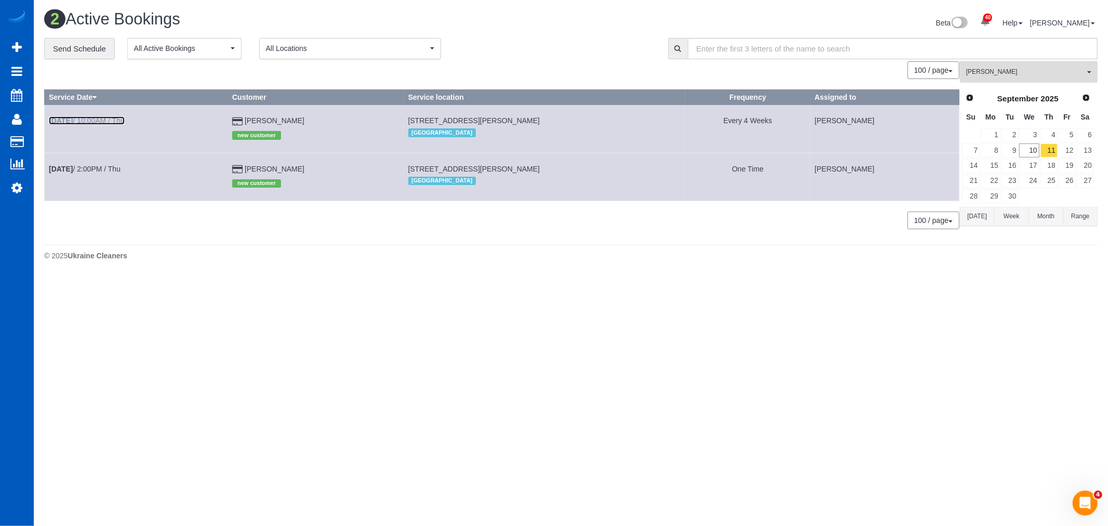
click at [84, 122] on link "Sep 11th / 10:00AM / Thu" at bounding box center [87, 120] width 76 height 8
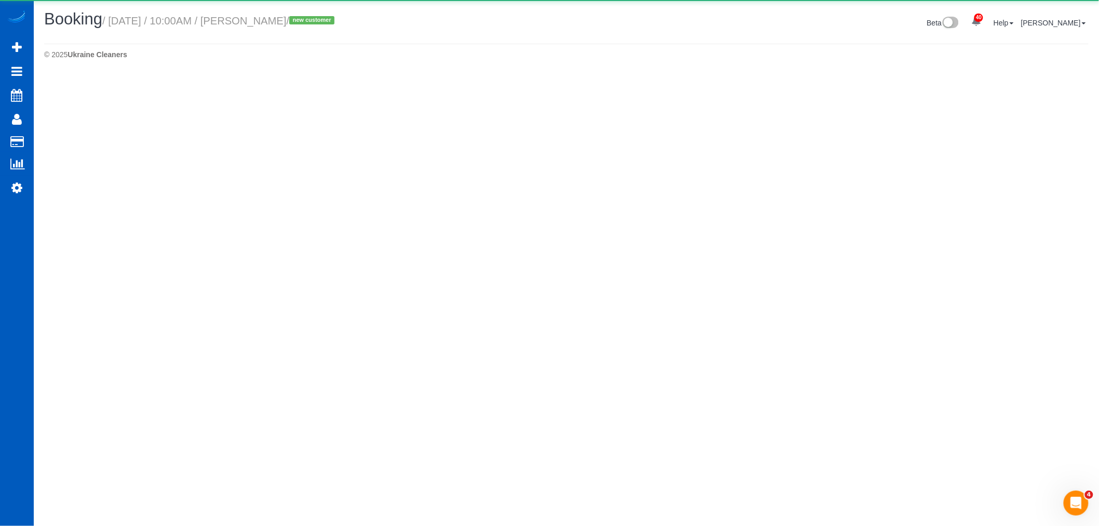
select select "CO"
select select "199"
select select "1501"
select select "2"
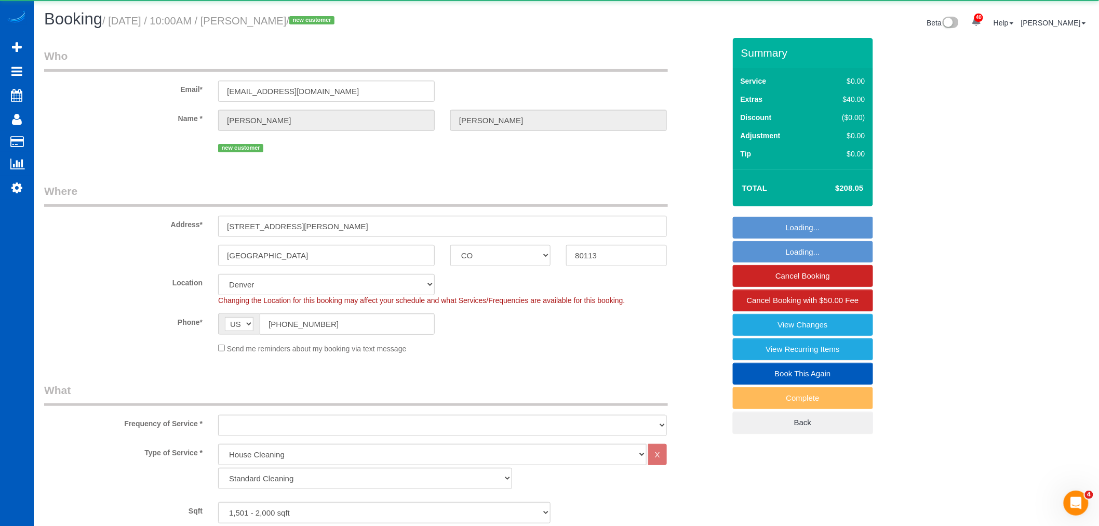
select select "object:26382"
select select "1501"
select select "2"
select select "spot74"
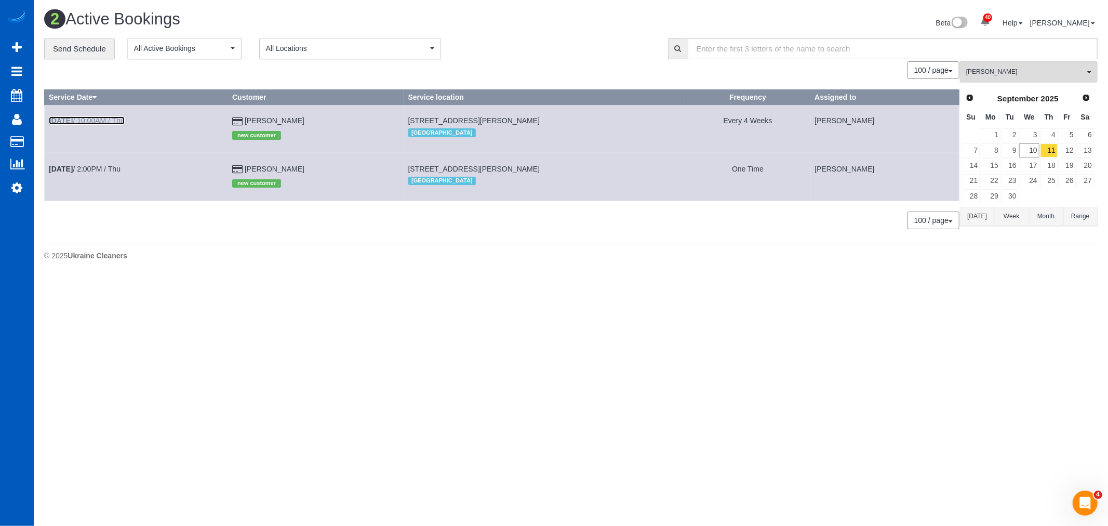
click at [92, 123] on link "Sep 11th / 10:00AM / Thu" at bounding box center [87, 120] width 76 height 8
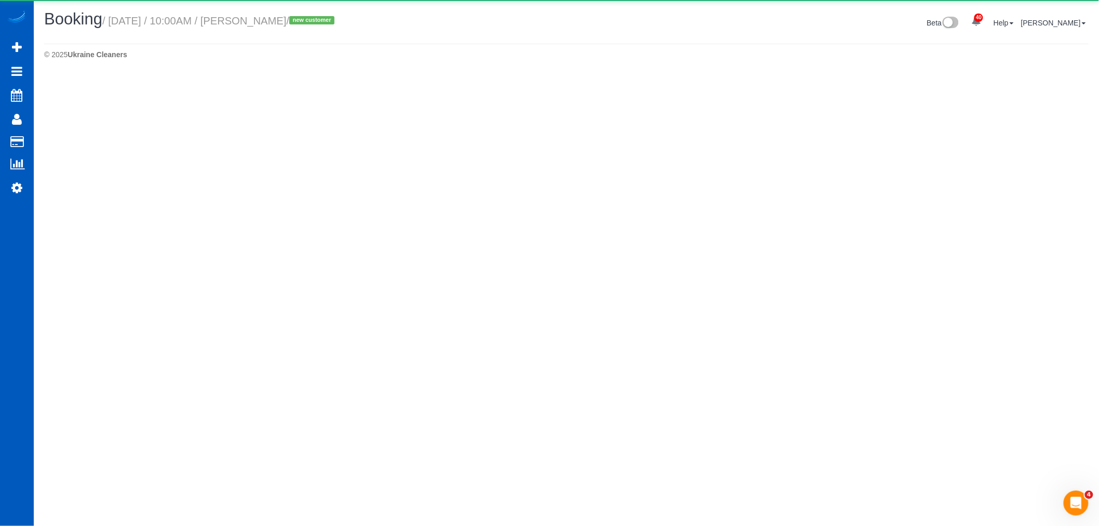
select select "CO"
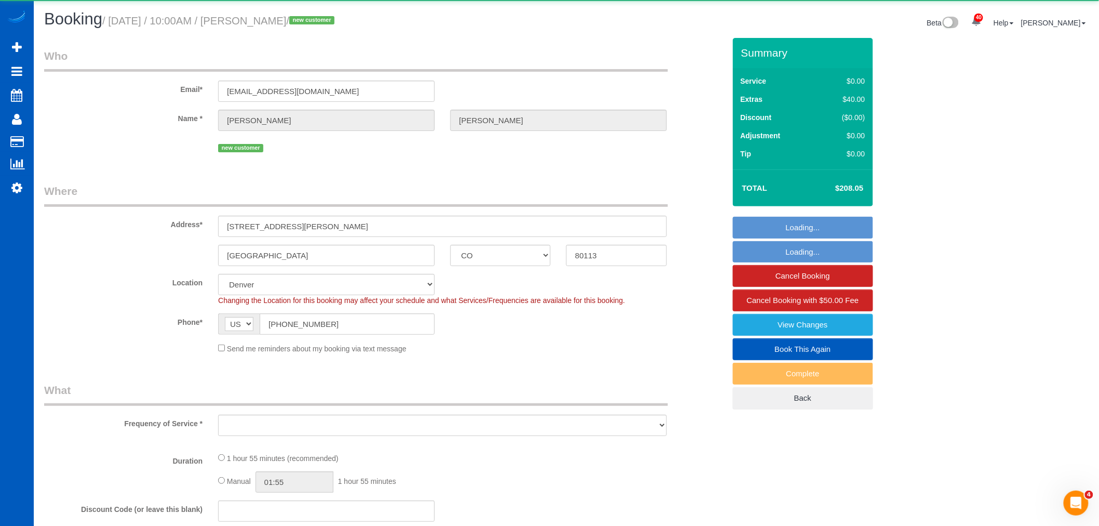
select select "object:27305"
select select "199"
select select "1501"
select select "2"
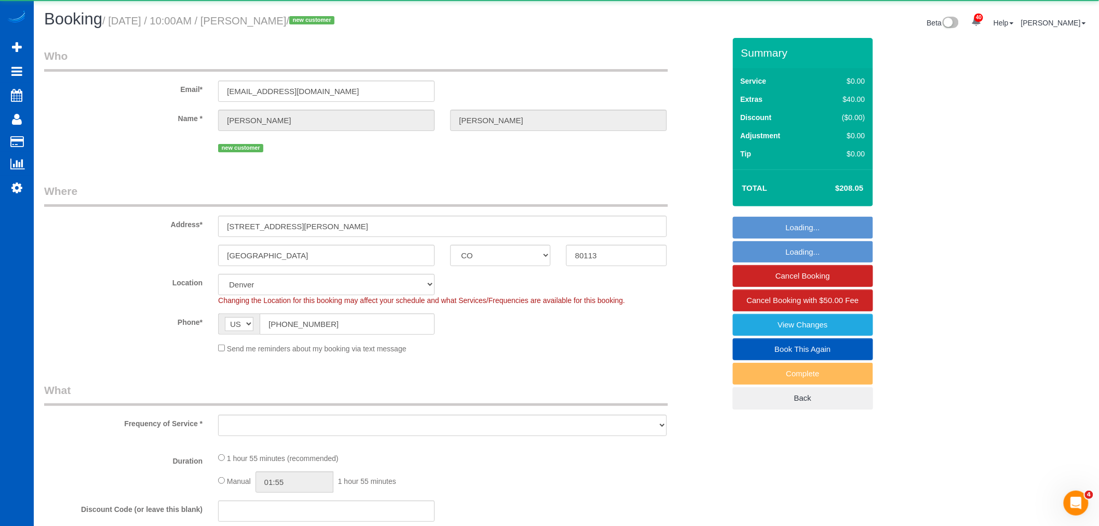
select select "spot82"
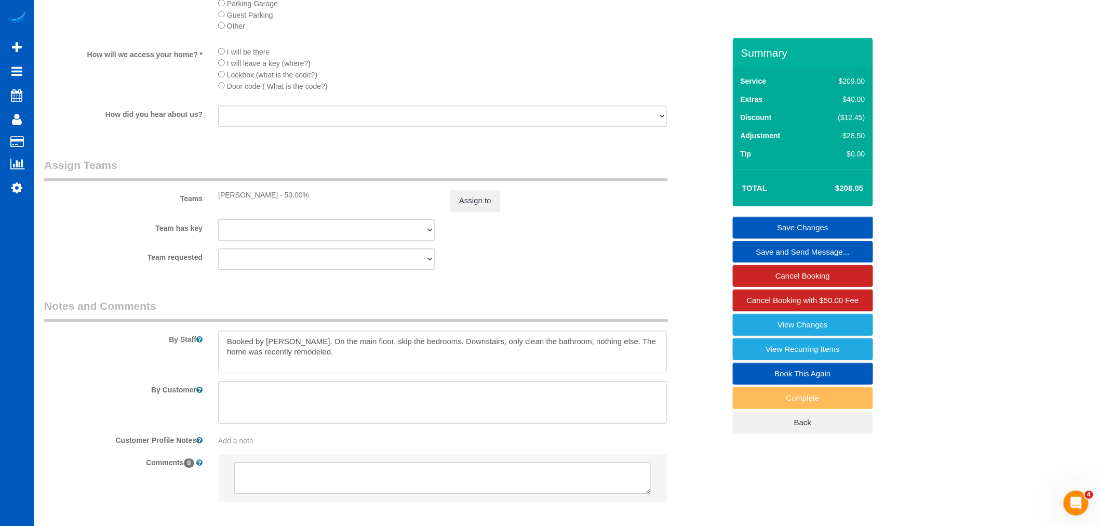
scroll to position [1270, 0]
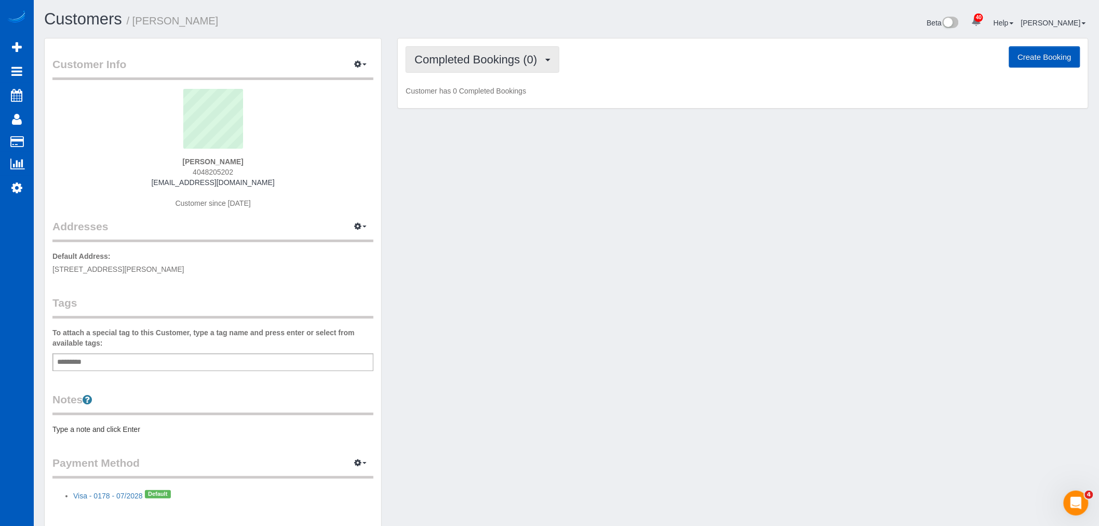
click at [487, 52] on button "Completed Bookings (0)" at bounding box center [483, 59] width 154 height 26
click at [466, 100] on link "Upcoming Bookings (1)" at bounding box center [460, 97] width 108 height 14
